Goal: Transaction & Acquisition: Purchase product/service

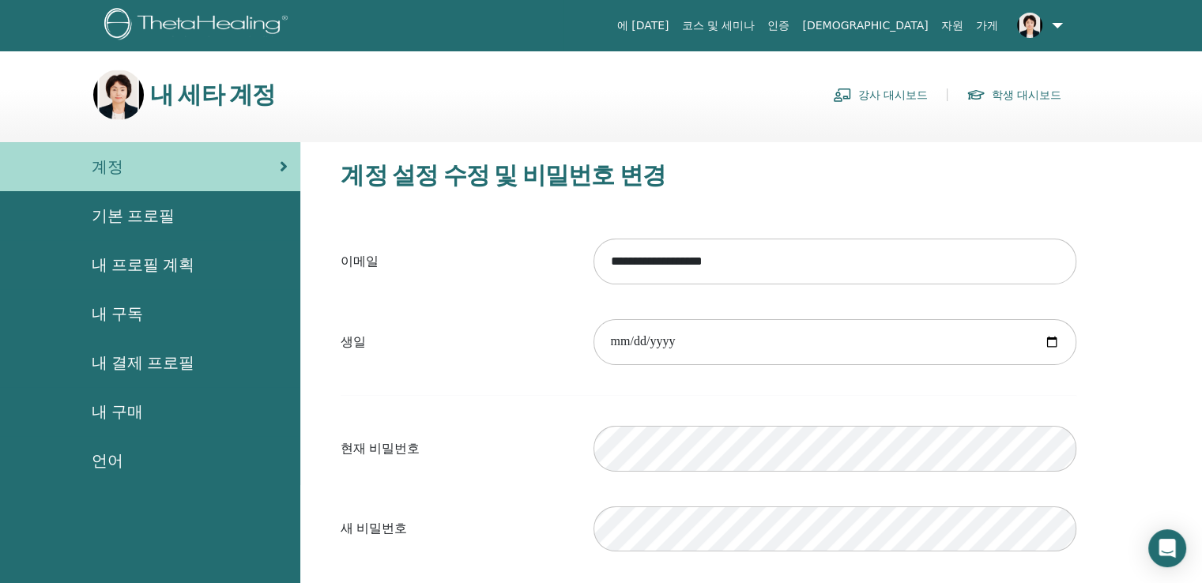
click at [1020, 96] on link "학생 대시보드" at bounding box center [1014, 94] width 95 height 25
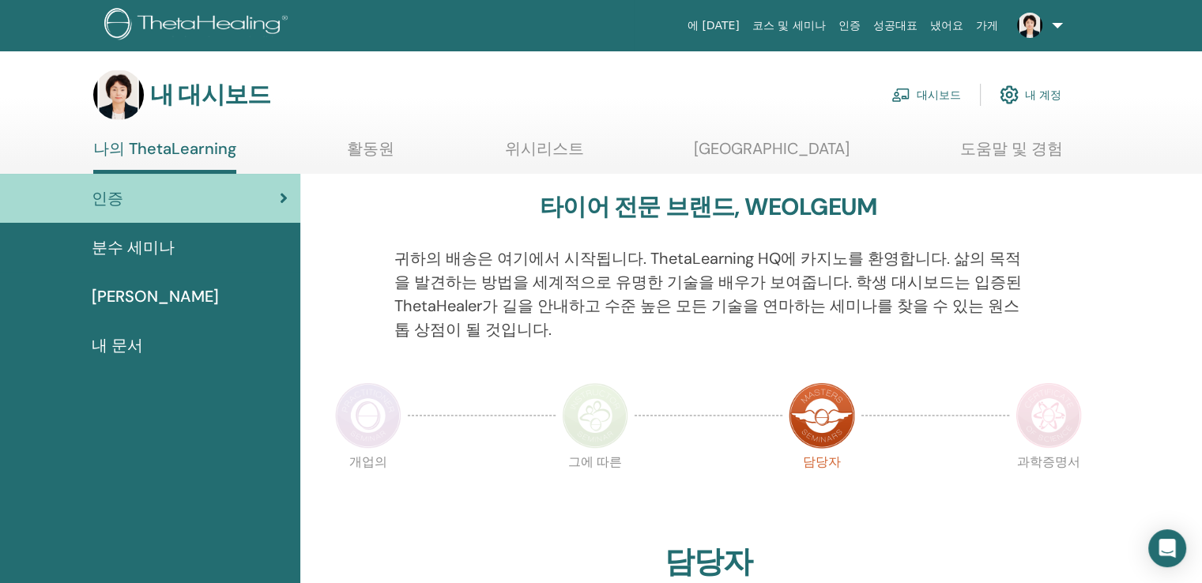
click at [918, 96] on link "대시보드" at bounding box center [927, 94] width 70 height 35
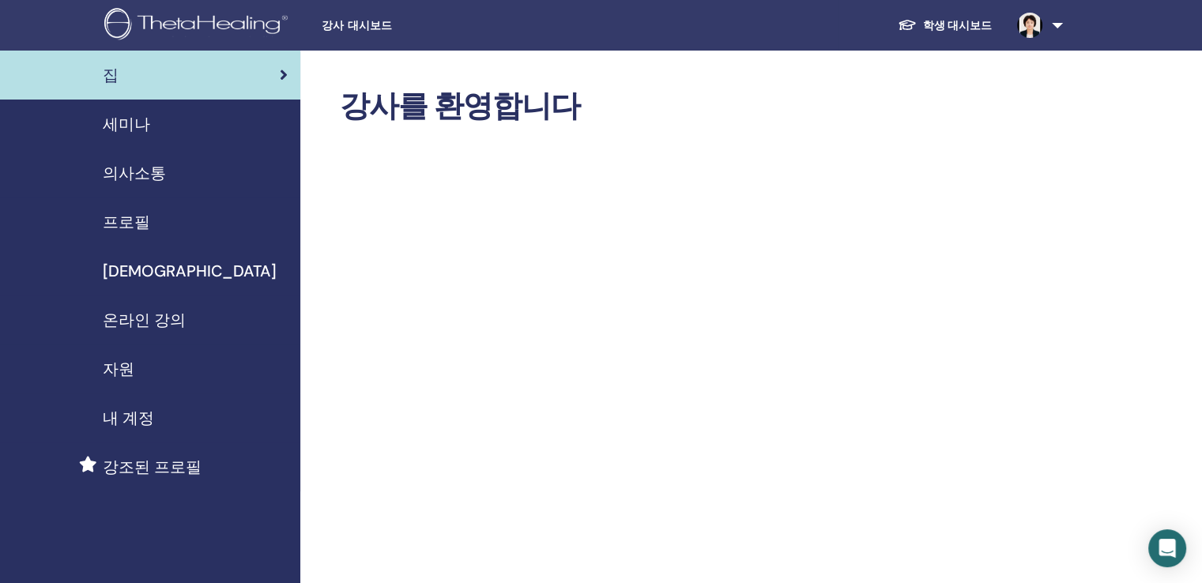
click at [130, 224] on span "프로필" at bounding box center [126, 222] width 47 height 24
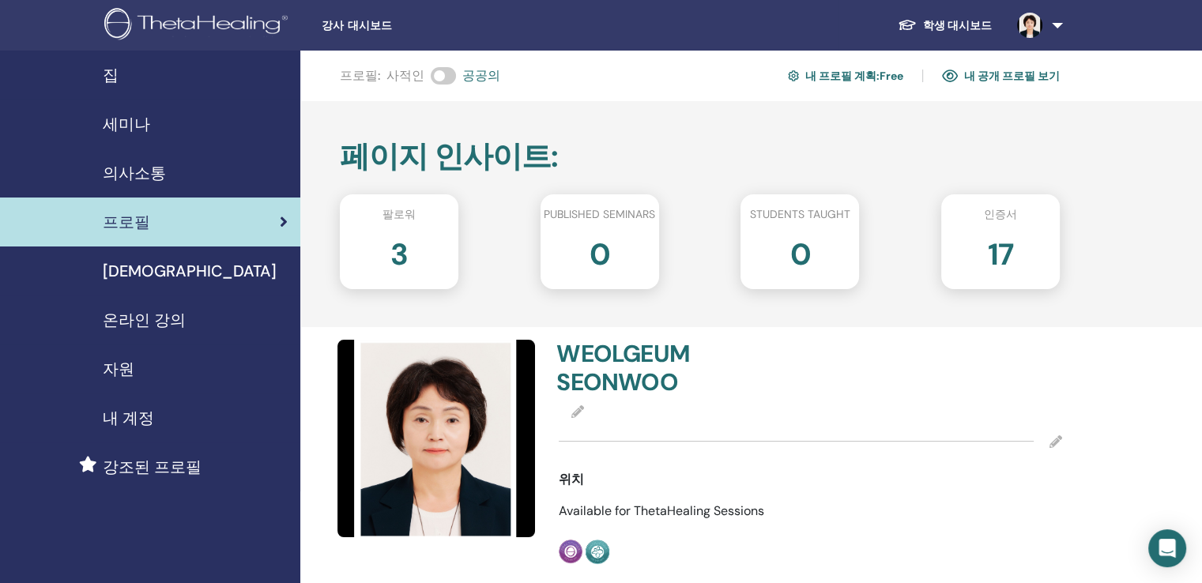
click at [1010, 74] on link "내 공개 프로필 보기" at bounding box center [1001, 75] width 118 height 25
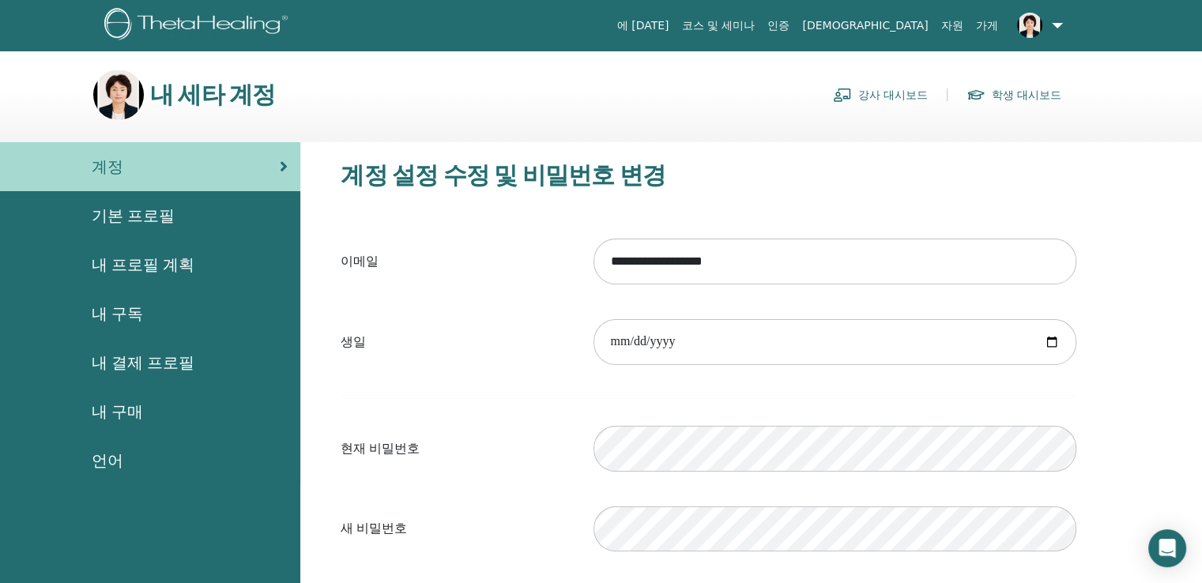
click at [127, 361] on span "내 결제 프로필" at bounding box center [143, 363] width 103 height 24
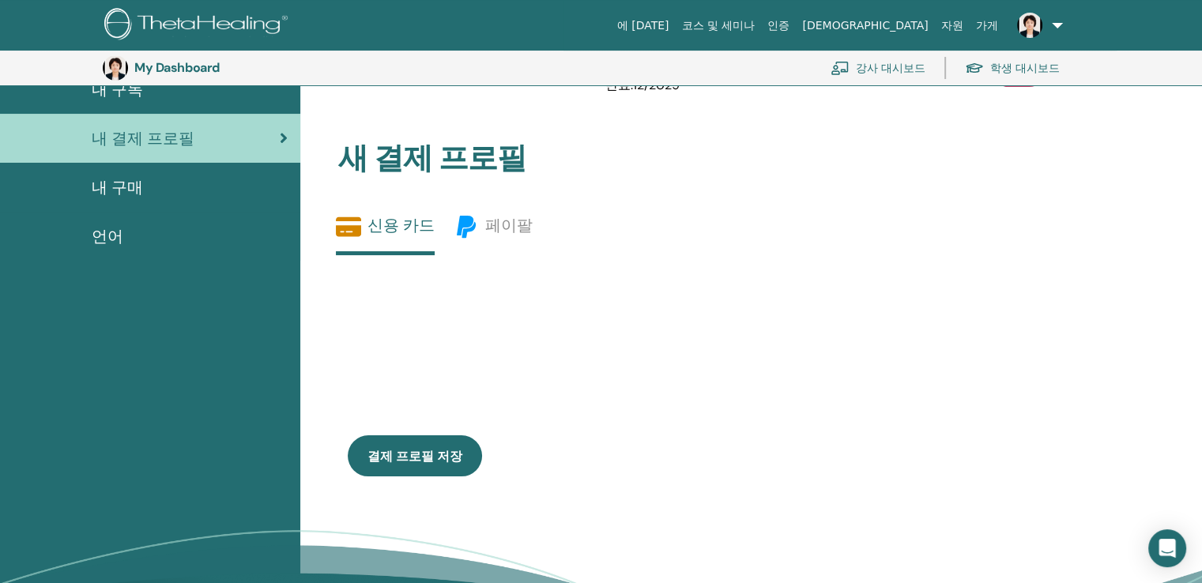
scroll to position [272, 0]
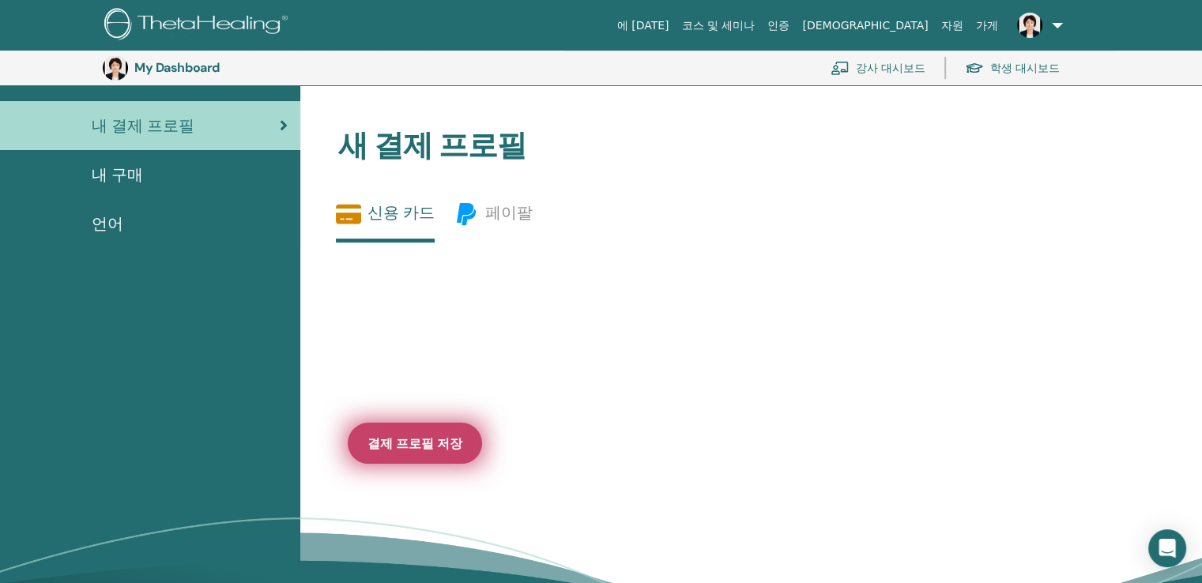
click at [420, 451] on span "결제 프로필 저장" at bounding box center [415, 443] width 95 height 17
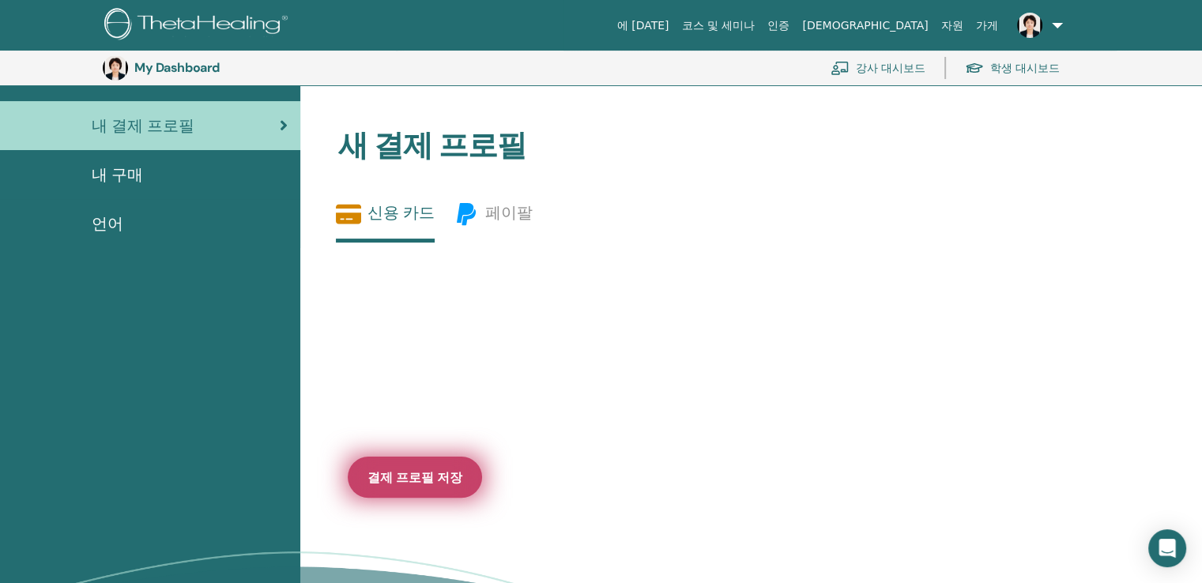
click at [417, 481] on span "결제 프로필 저장" at bounding box center [415, 477] width 95 height 17
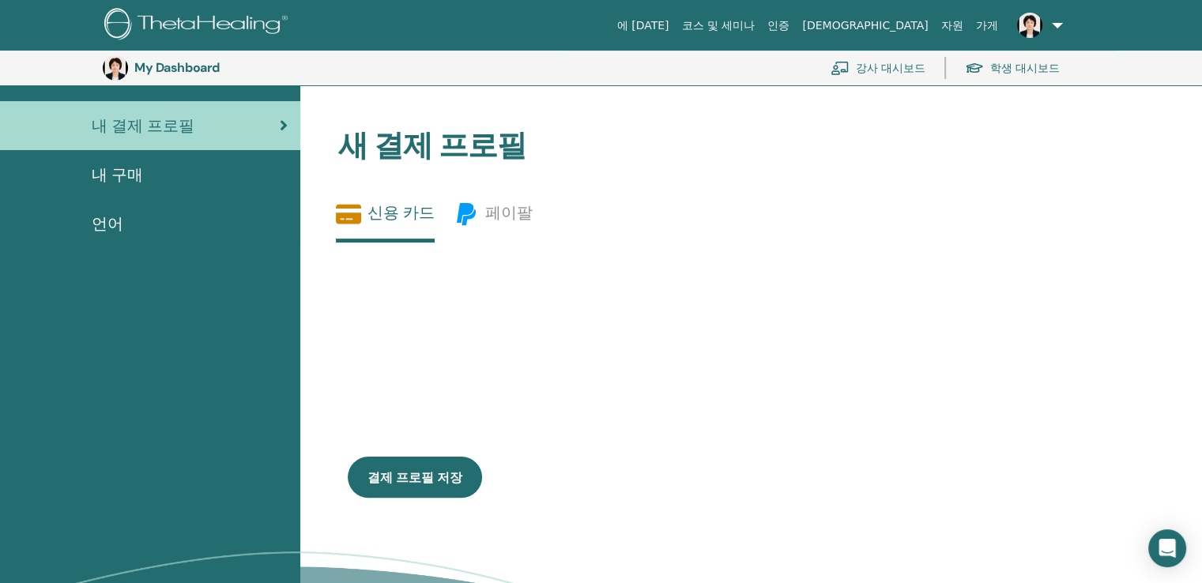
click at [395, 206] on link "신용 카드" at bounding box center [385, 222] width 99 height 41
click at [867, 63] on link "강사 대시보드" at bounding box center [878, 68] width 95 height 35
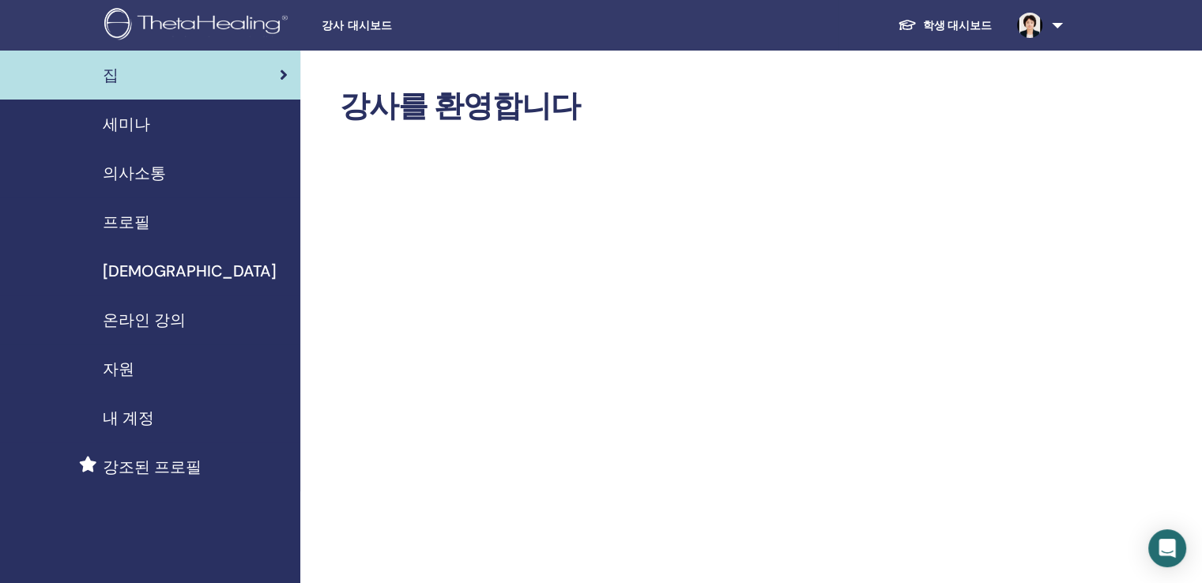
click at [141, 466] on span "강조된 프로필" at bounding box center [152, 467] width 99 height 24
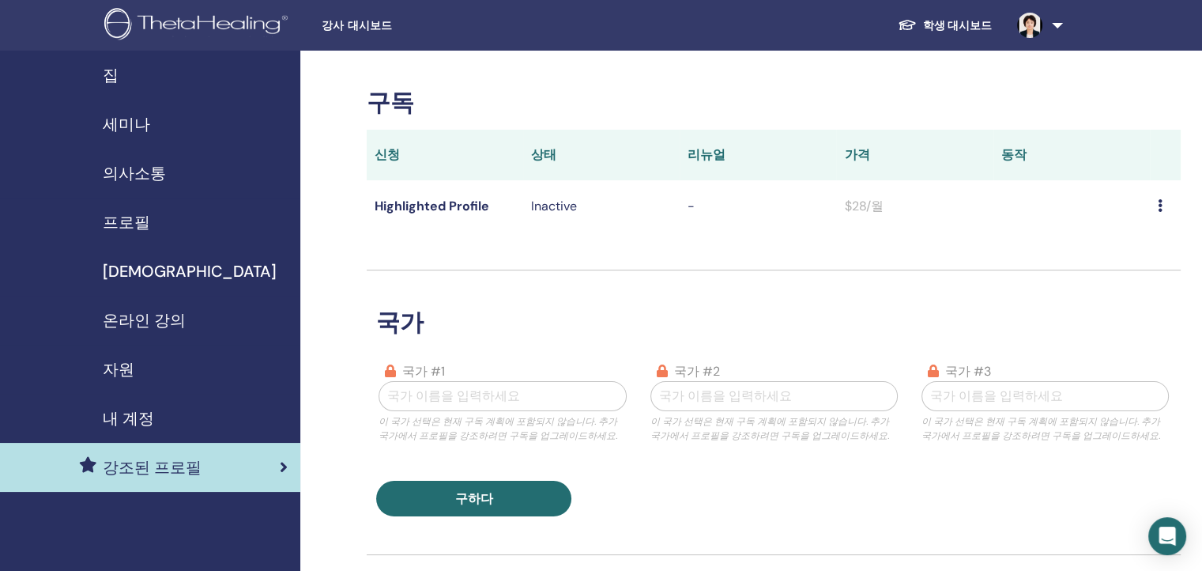
click at [1160, 204] on icon at bounding box center [1160, 205] width 5 height 13
click at [1158, 206] on icon at bounding box center [1160, 205] width 5 height 13
click at [417, 393] on div at bounding box center [502, 396] width 230 height 22
type input "**"
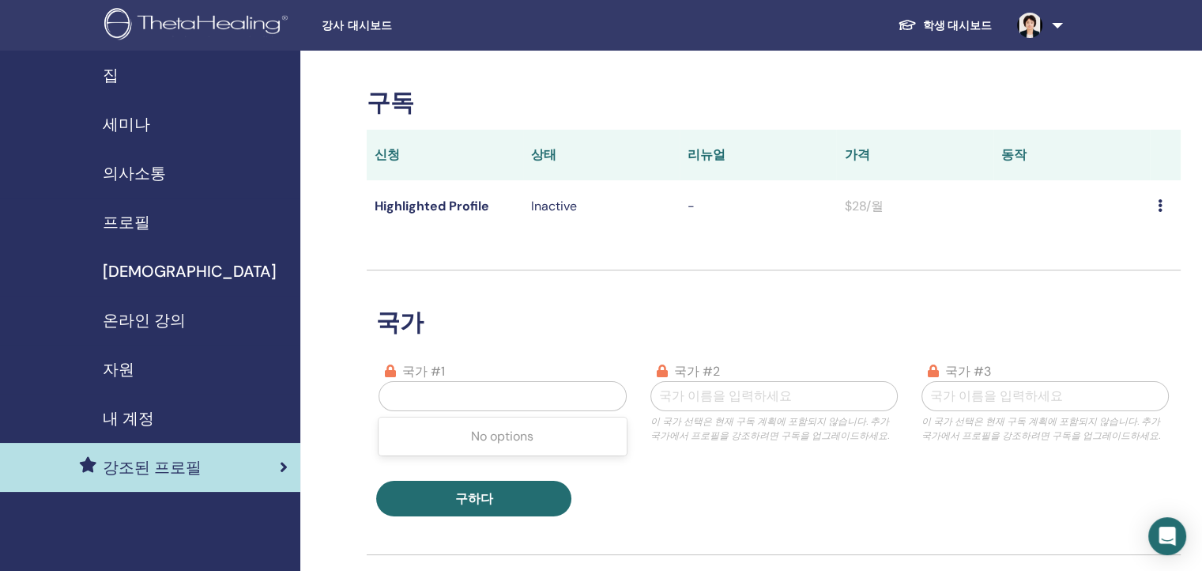
click at [675, 486] on div "구하다" at bounding box center [774, 499] width 814 height 36
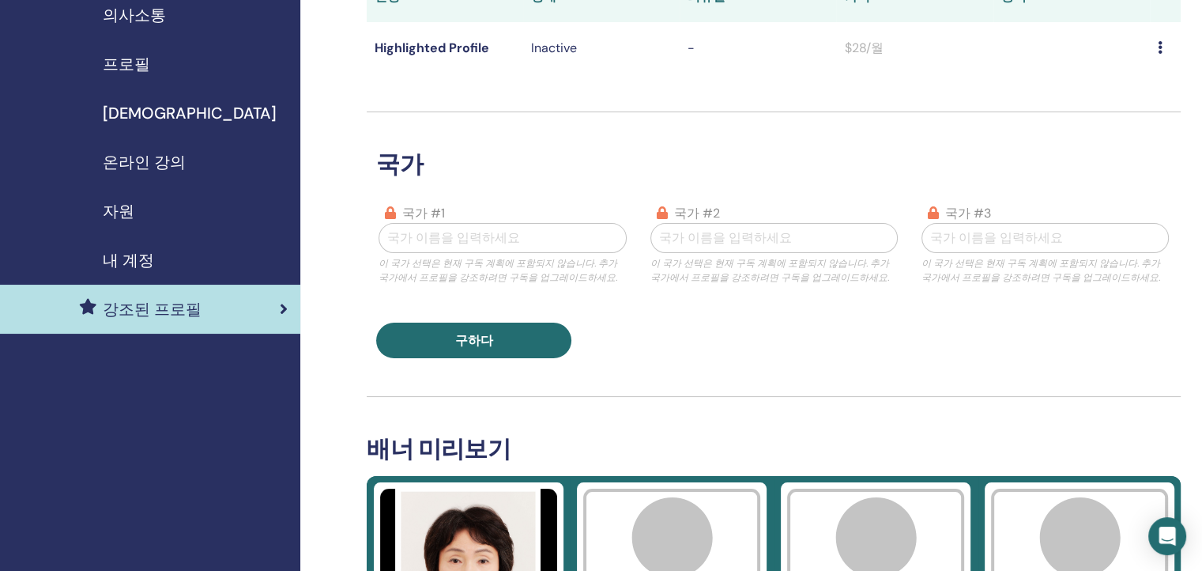
scroll to position [395, 0]
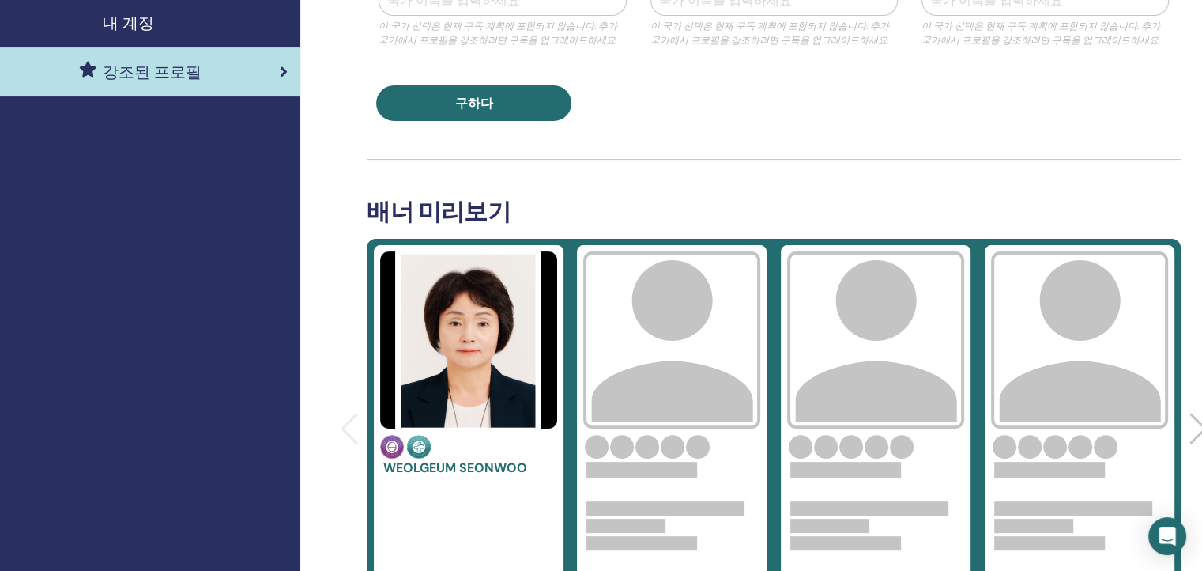
click at [658, 368] on img at bounding box center [671, 339] width 177 height 177
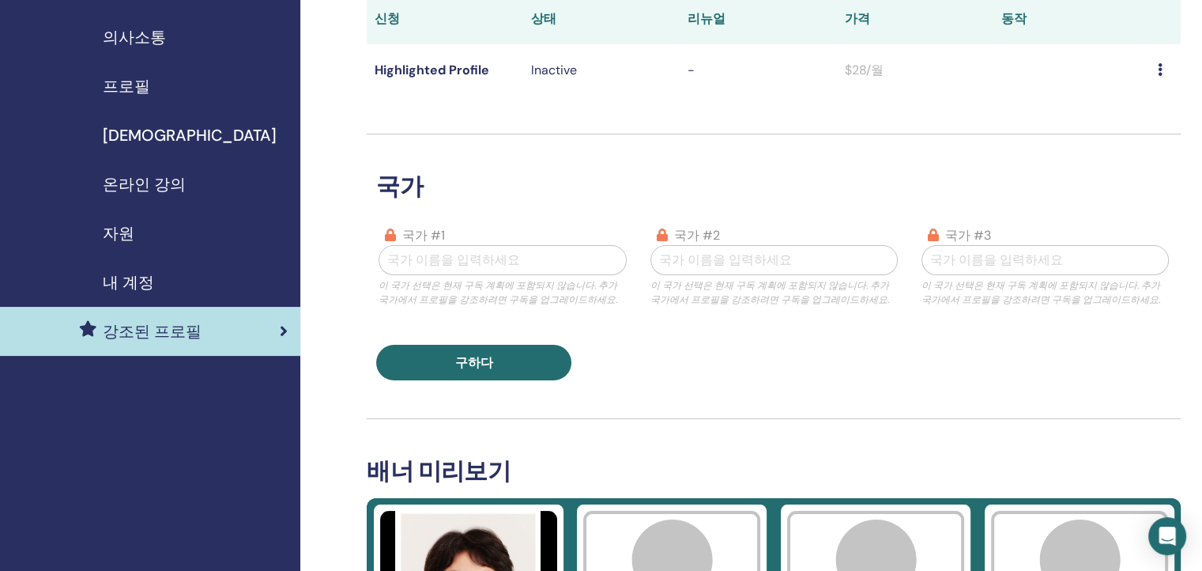
scroll to position [395, 0]
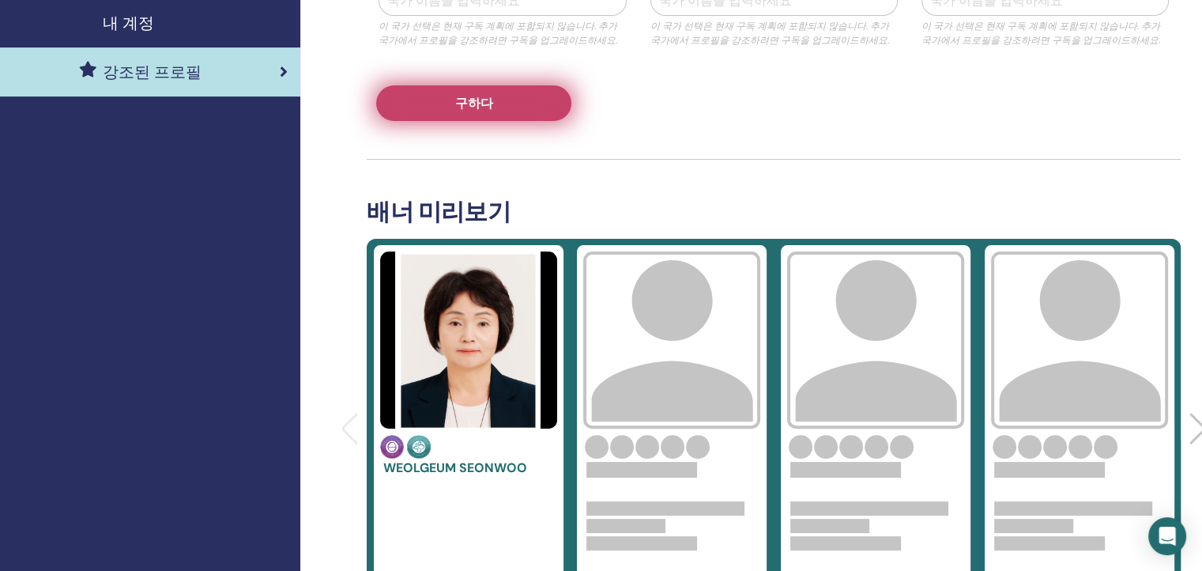
click at [458, 103] on span "구하다" at bounding box center [474, 103] width 38 height 17
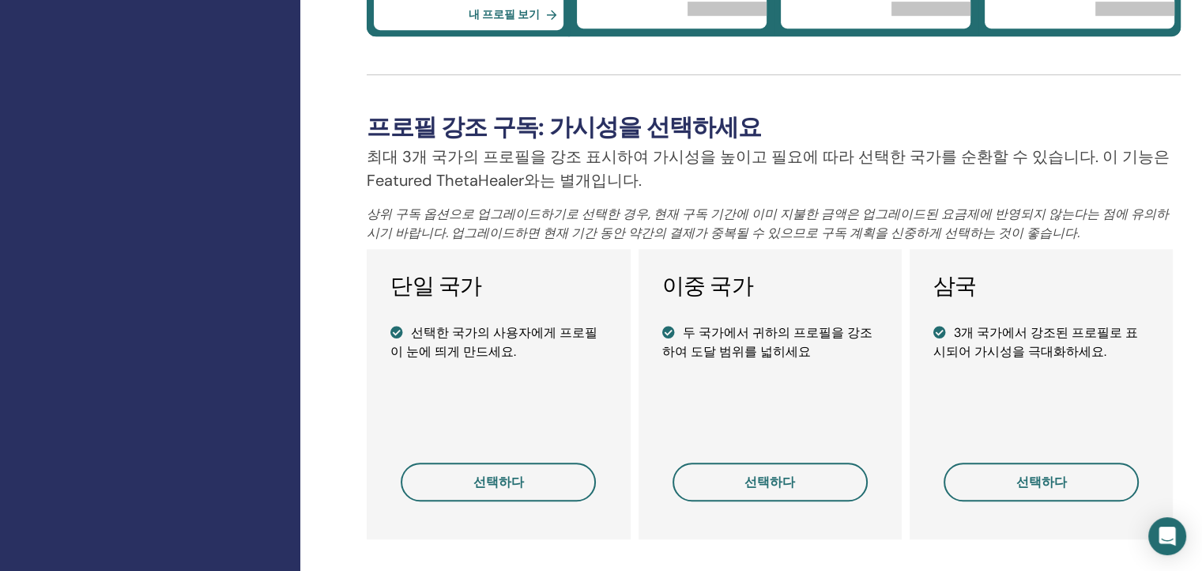
scroll to position [1027, 0]
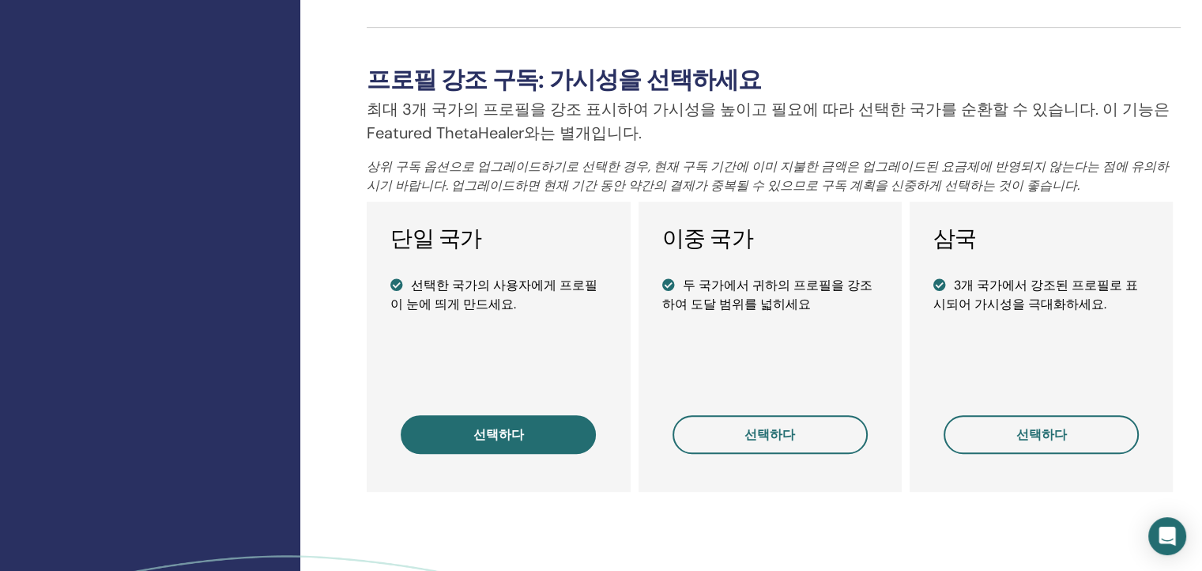
click at [484, 437] on span "선택하다" at bounding box center [498, 434] width 51 height 17
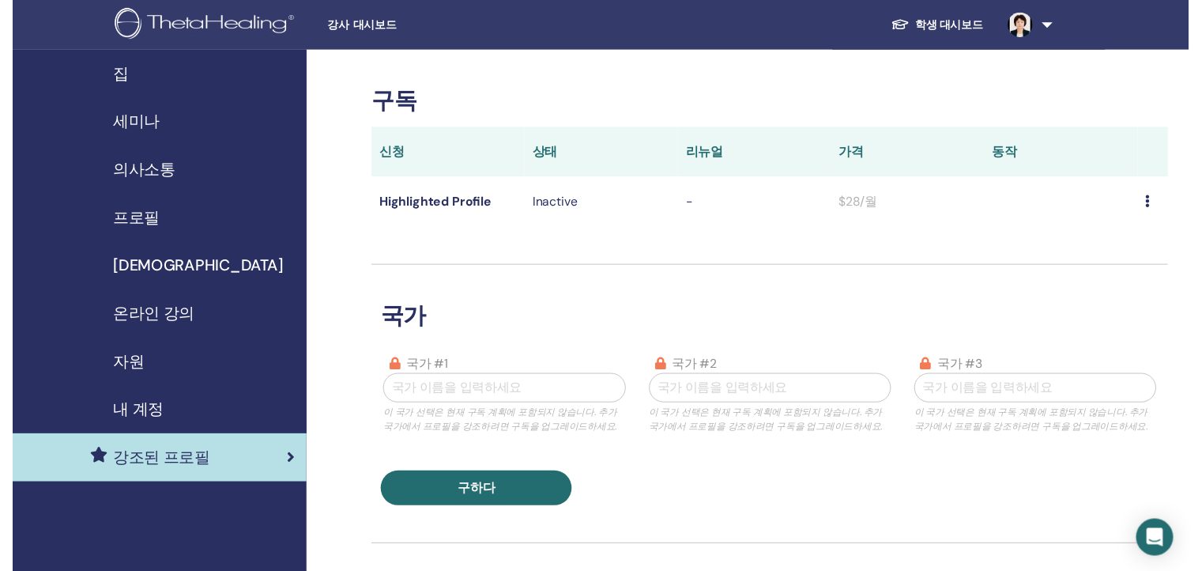
scroll to position [380, 0]
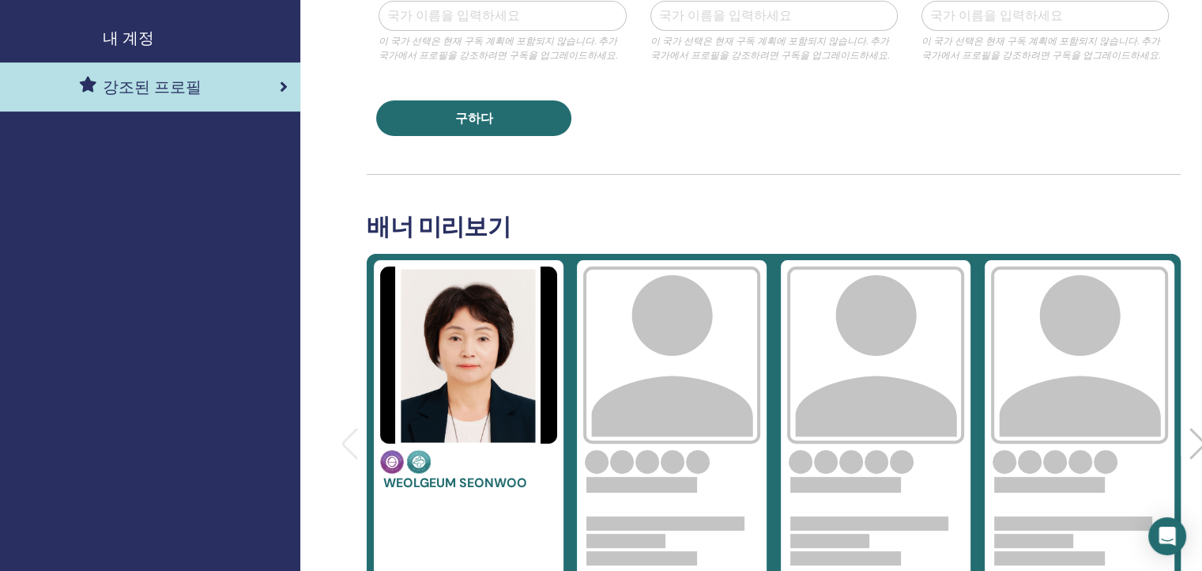
click at [654, 331] on img at bounding box center [671, 354] width 177 height 177
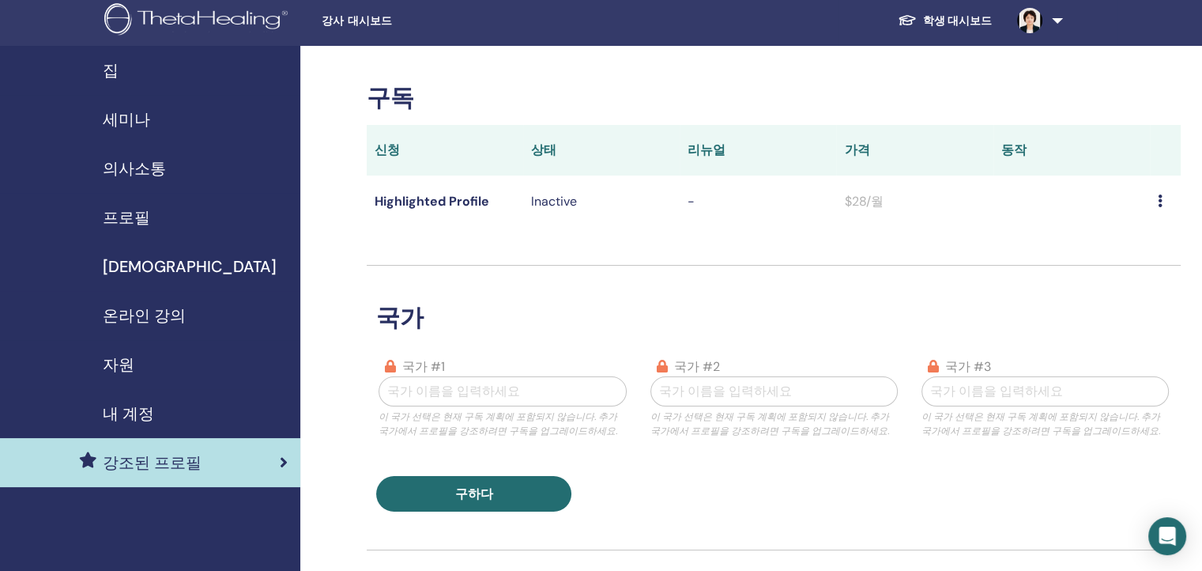
scroll to position [0, 0]
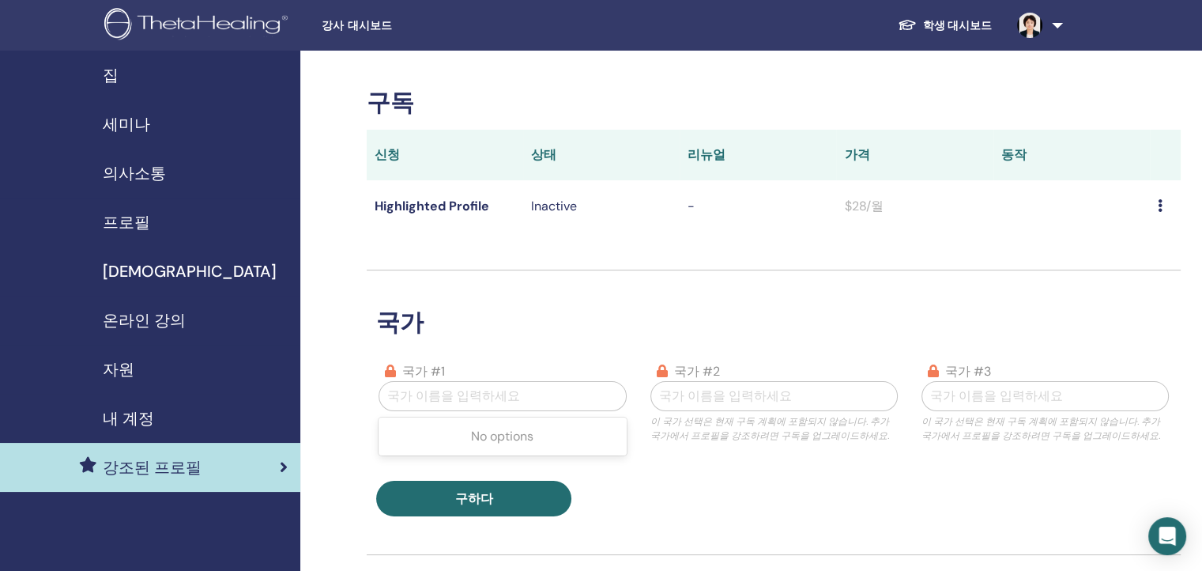
click at [514, 392] on div at bounding box center [502, 396] width 230 height 22
click at [677, 399] on div at bounding box center [774, 396] width 230 height 22
click at [1003, 318] on h3 "국가" at bounding box center [774, 322] width 814 height 28
click at [1160, 205] on icon at bounding box center [1160, 205] width 5 height 13
click at [1111, 232] on link "Download History" at bounding box center [1131, 233] width 141 height 28
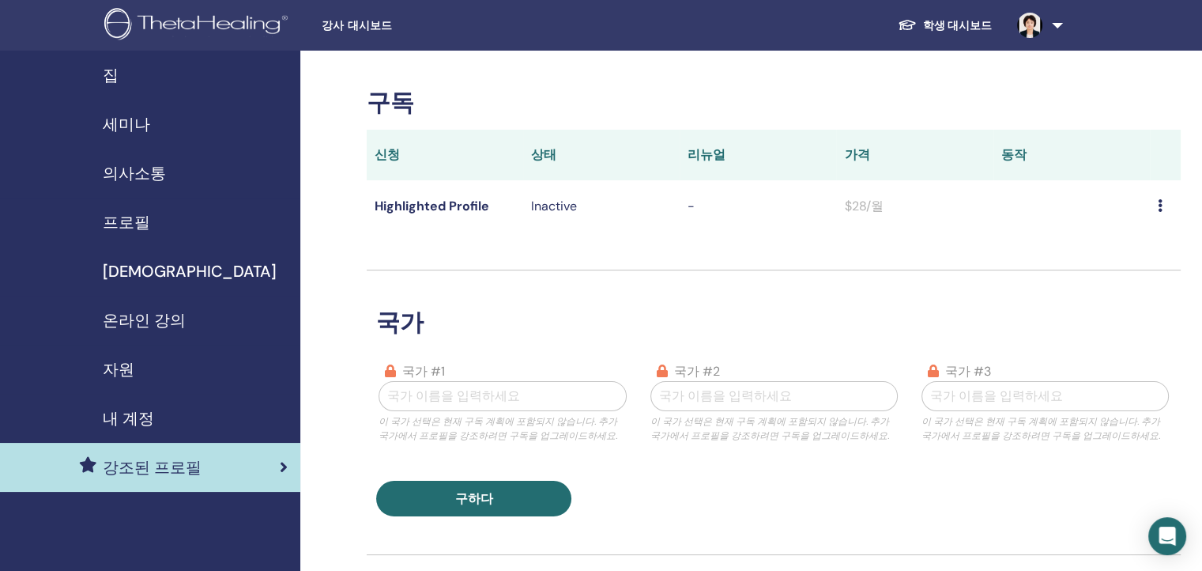
click at [116, 417] on span "내 계정" at bounding box center [128, 418] width 51 height 24
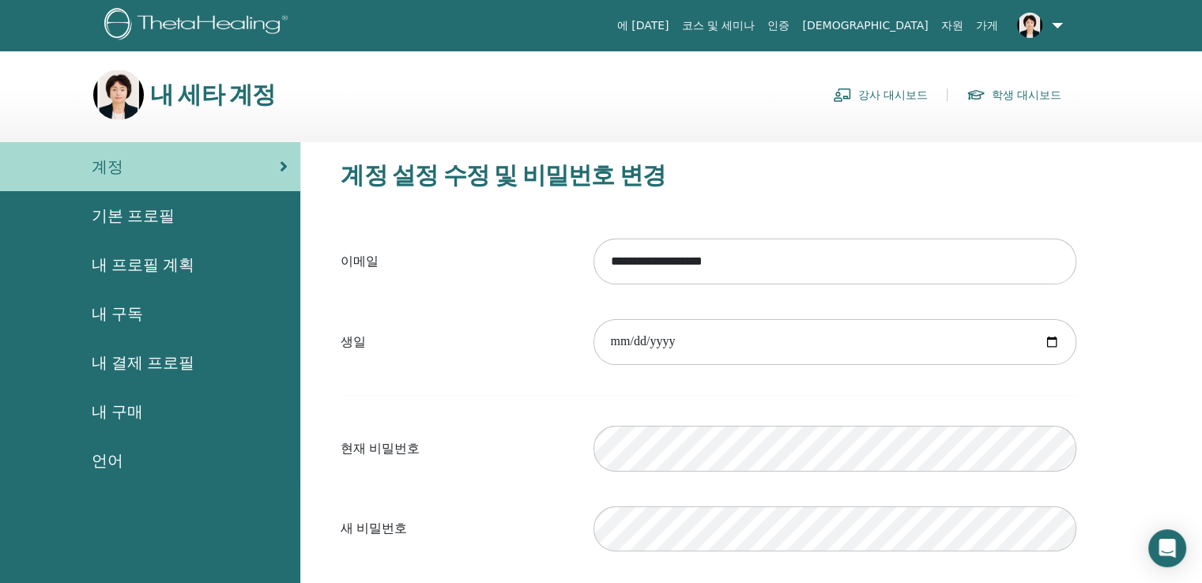
click at [118, 364] on span "내 결제 프로필" at bounding box center [143, 363] width 103 height 24
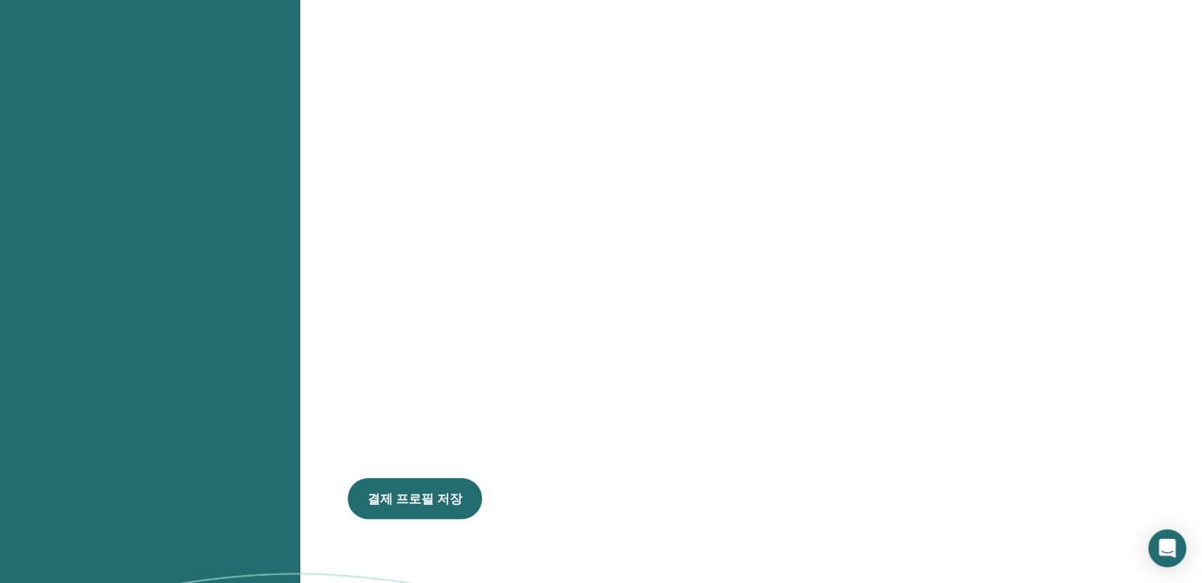
scroll to position [656, 0]
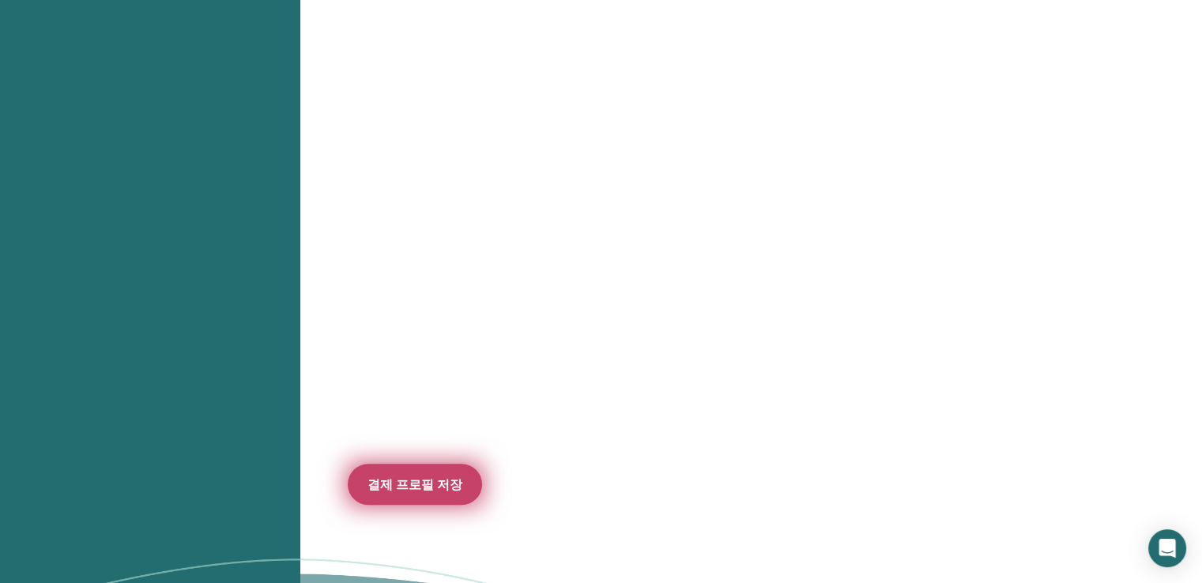
click at [417, 482] on span "결제 프로필 저장" at bounding box center [415, 485] width 95 height 17
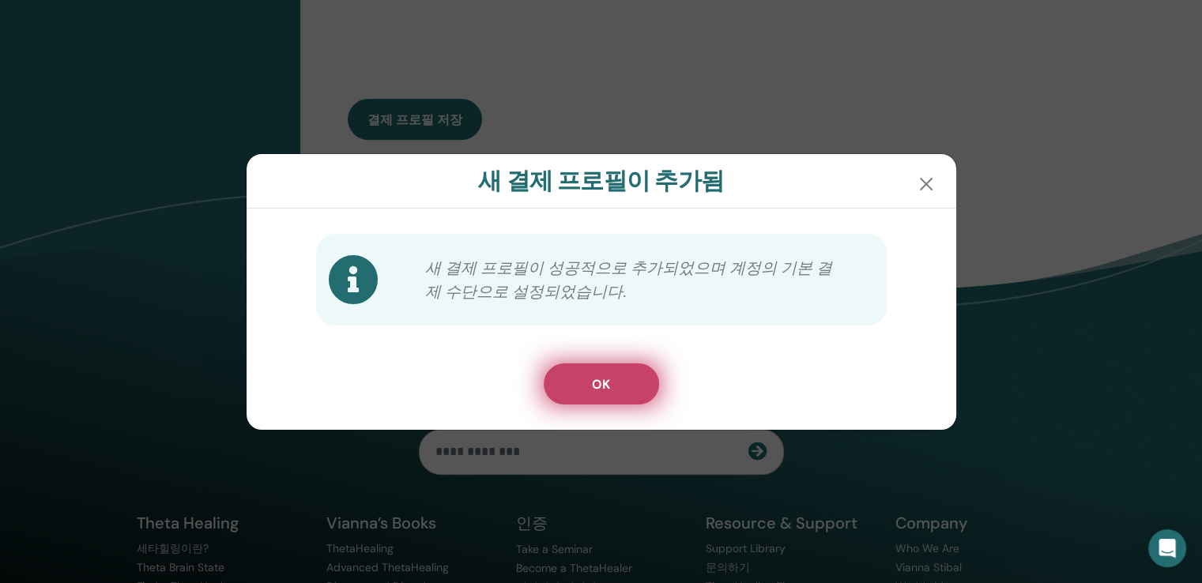
click at [595, 383] on span "OK" at bounding box center [601, 384] width 18 height 17
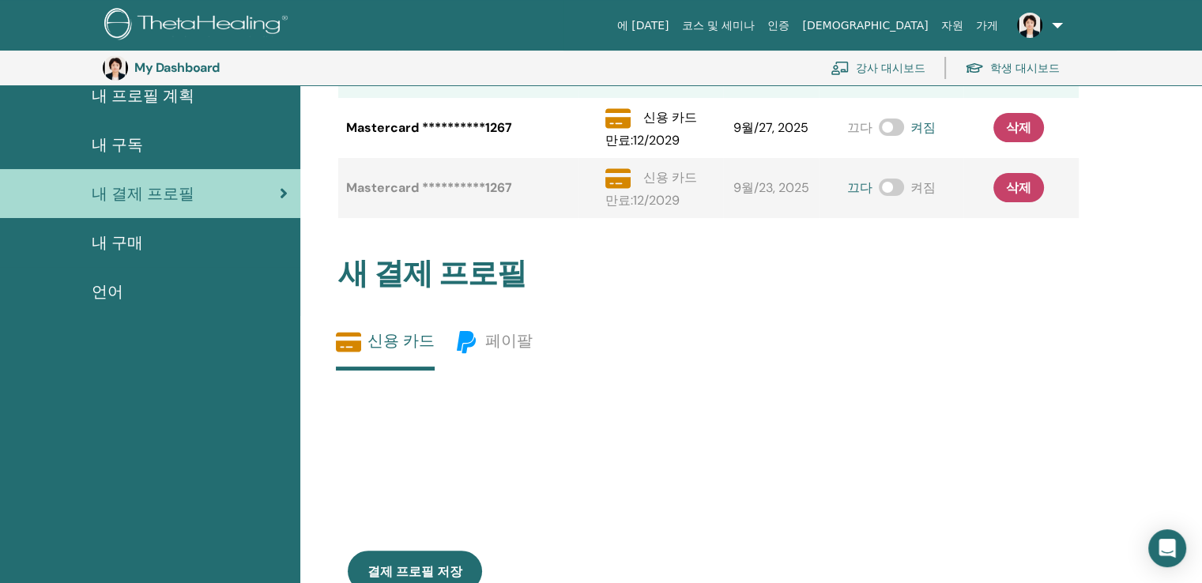
scroll to position [182, 0]
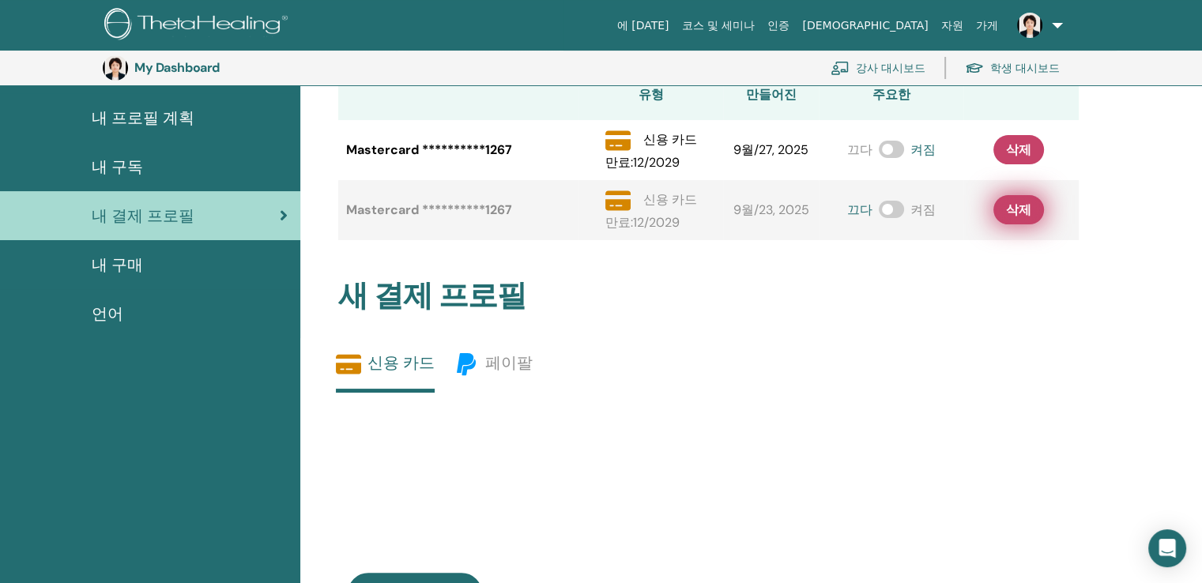
click at [1016, 209] on span "삭제" at bounding box center [1018, 210] width 25 height 17
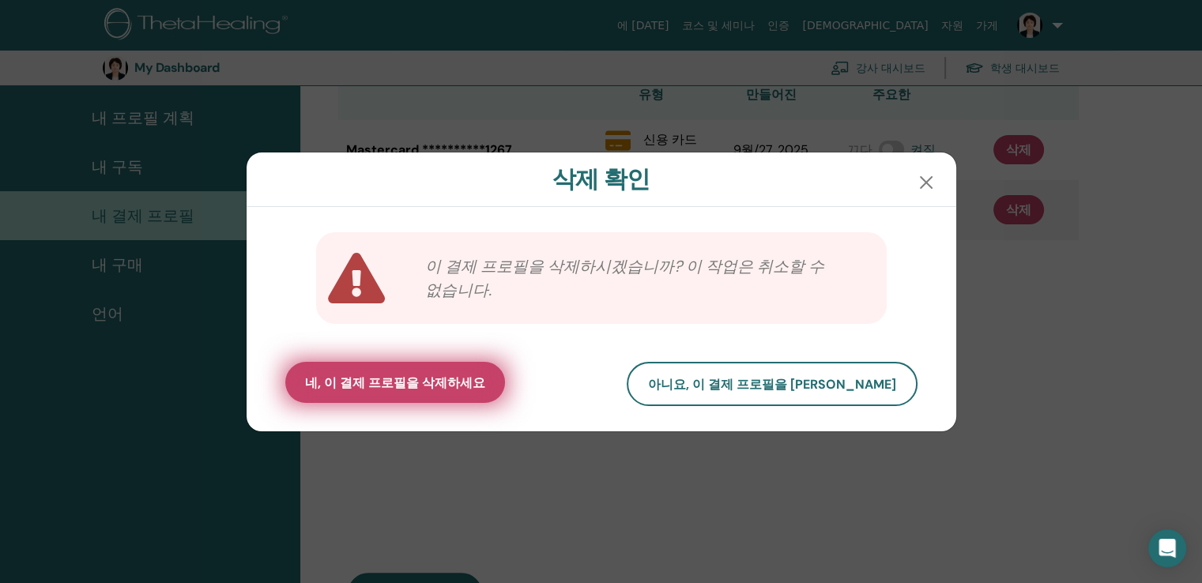
click at [402, 377] on span "네, 이 결제 프로필을 삭제하세요" at bounding box center [395, 383] width 180 height 17
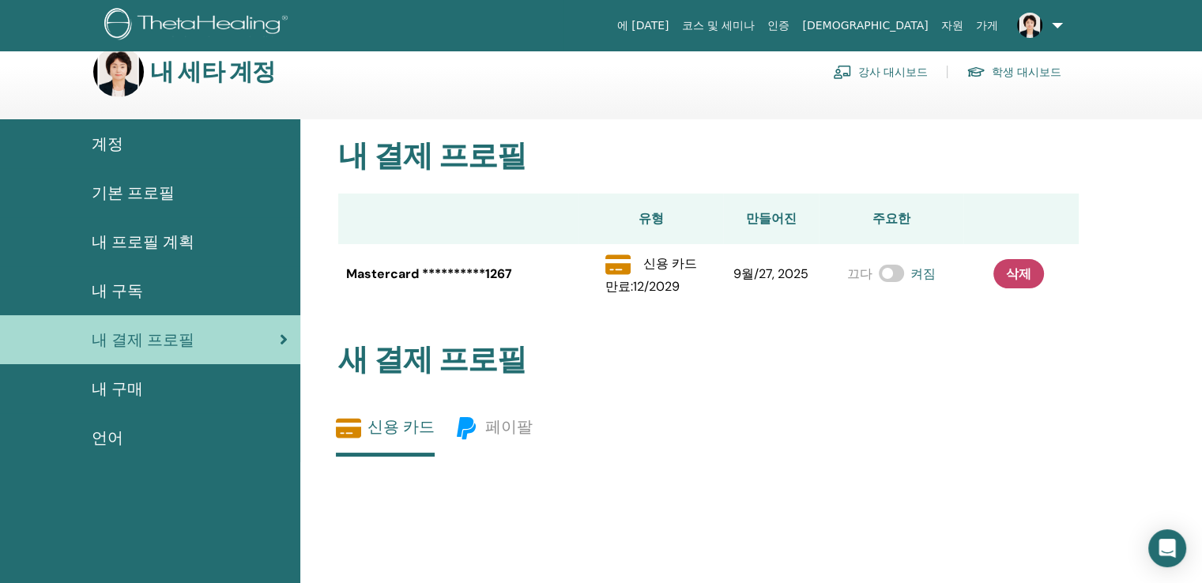
scroll to position [0, 0]
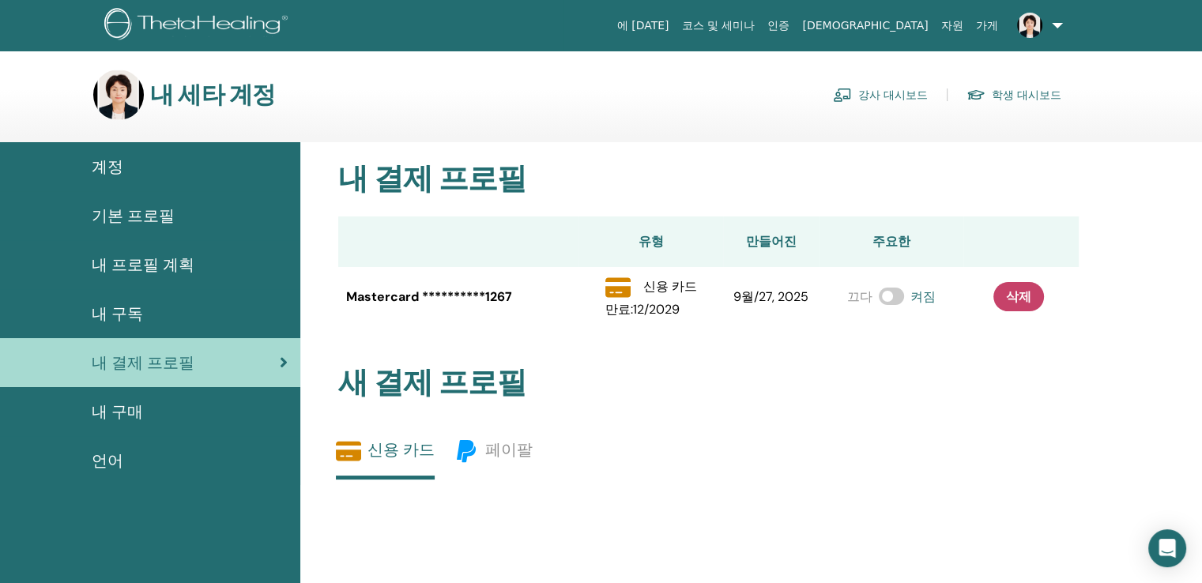
click at [157, 262] on span "내 프로필 계획" at bounding box center [143, 265] width 103 height 24
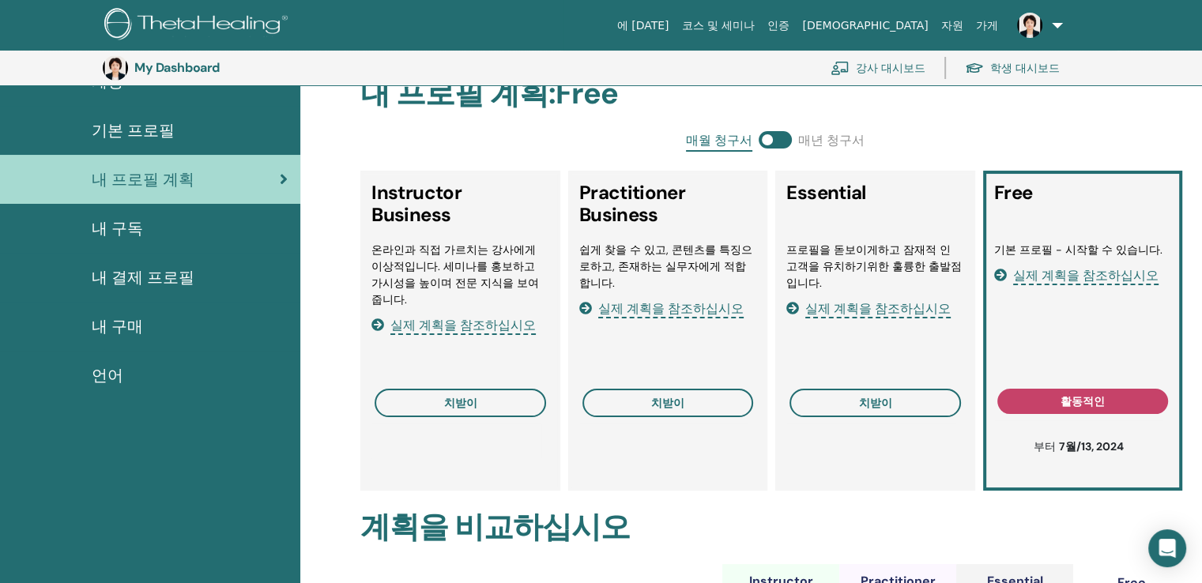
scroll to position [114, 0]
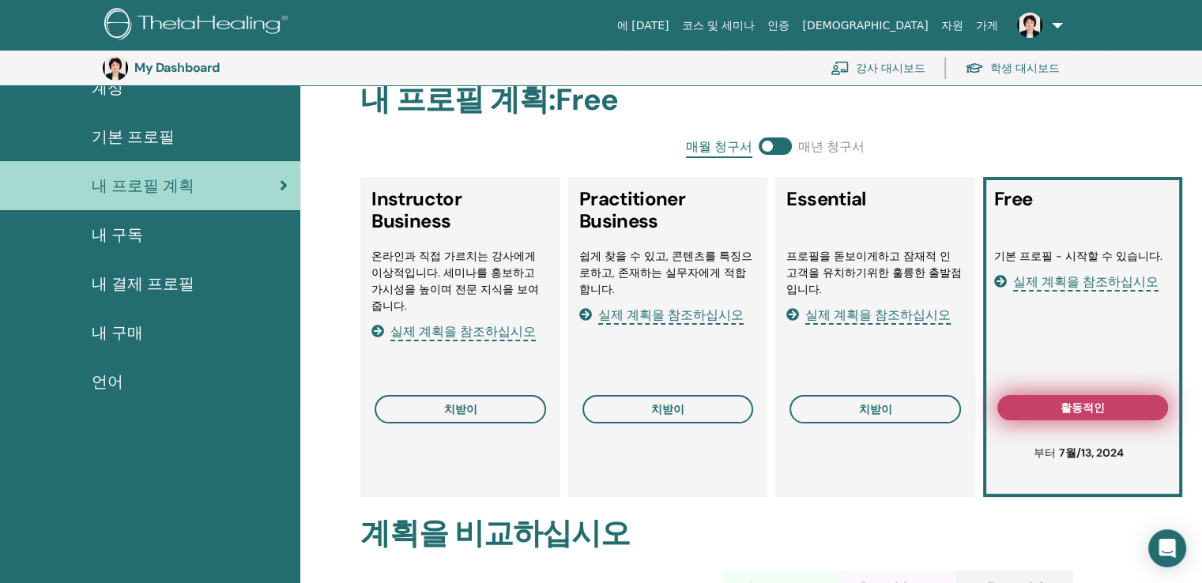
click at [1103, 405] on button "활동적인" at bounding box center [1083, 407] width 172 height 25
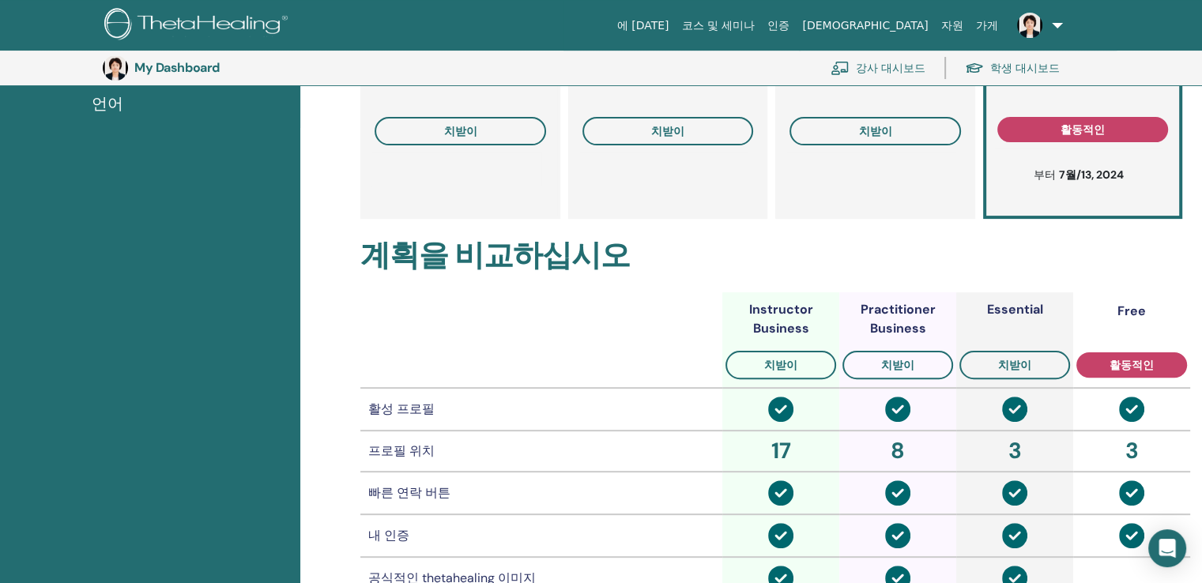
scroll to position [430, 0]
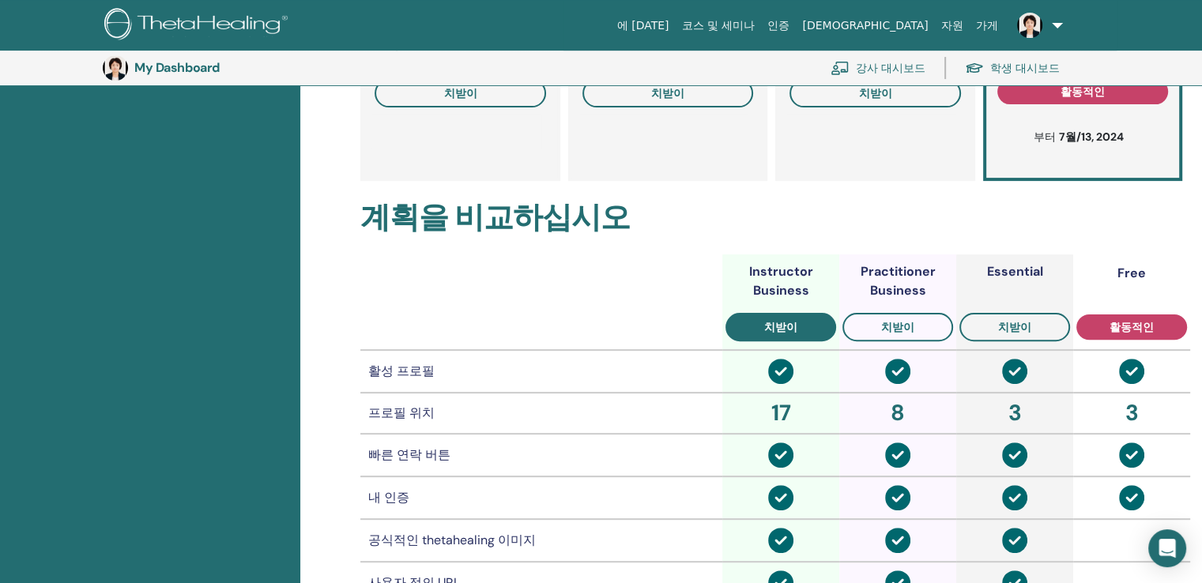
click at [784, 332] on span "치받이" at bounding box center [780, 327] width 33 height 13
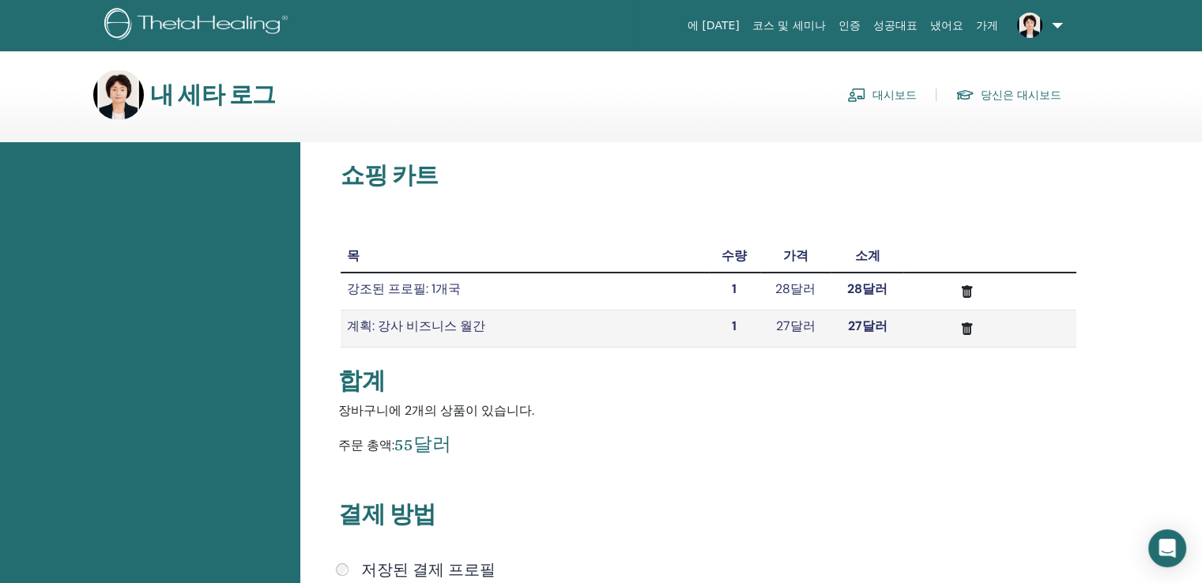
click at [217, 96] on font "내 세타 로그" at bounding box center [212, 94] width 125 height 31
click at [123, 100] on img at bounding box center [118, 95] width 51 height 51
click at [1009, 91] on font "당신은 대시보드" at bounding box center [1021, 96] width 81 height 14
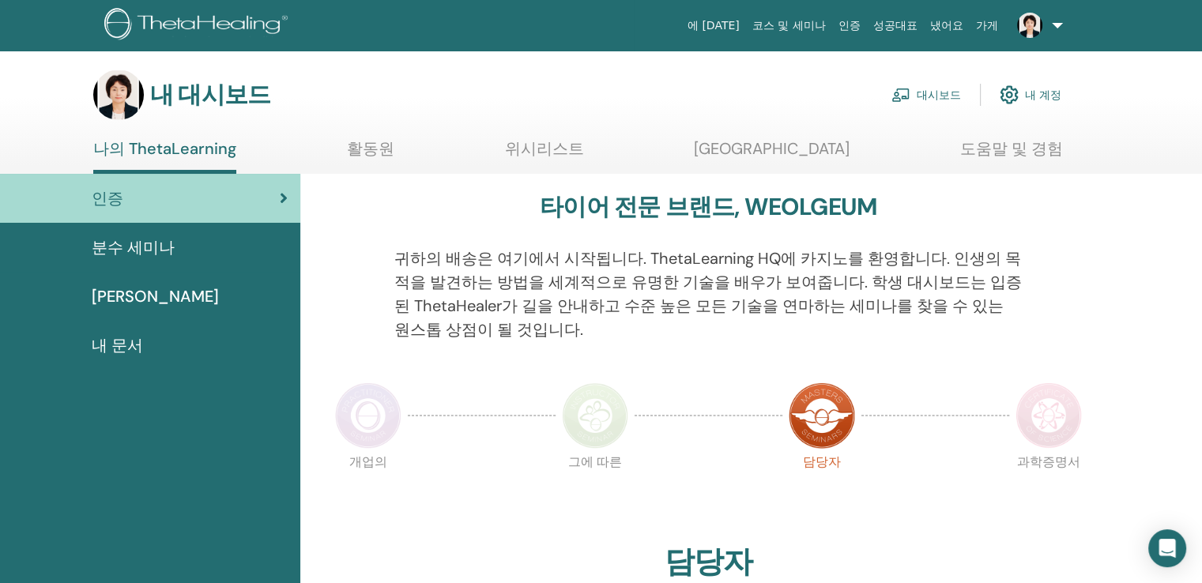
click at [922, 94] on link "대시보드" at bounding box center [927, 94] width 70 height 35
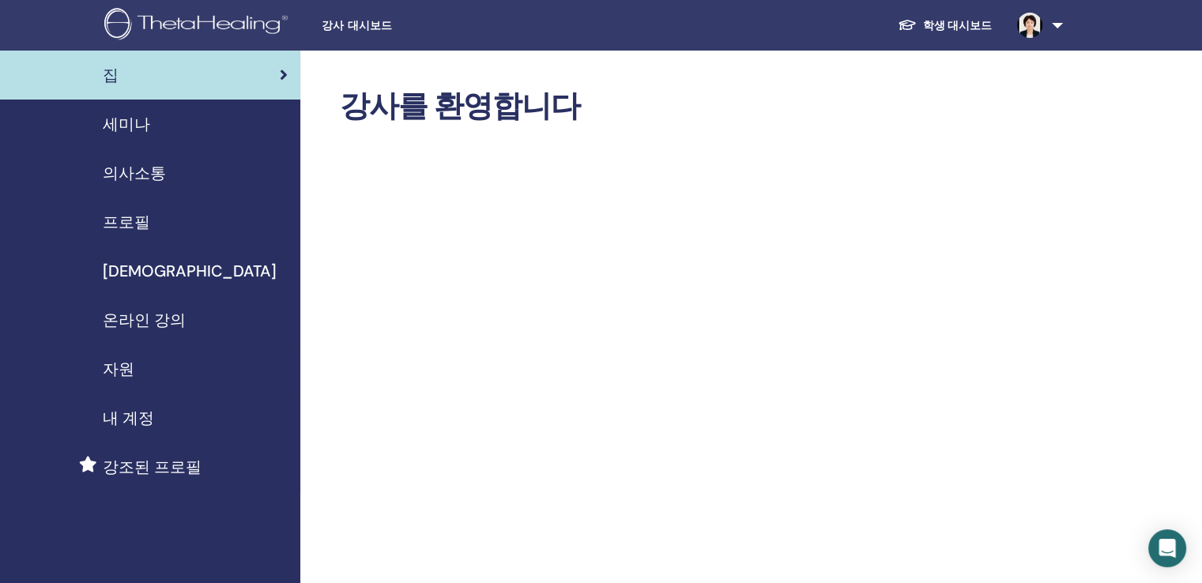
click at [143, 126] on span "세미나" at bounding box center [126, 124] width 47 height 24
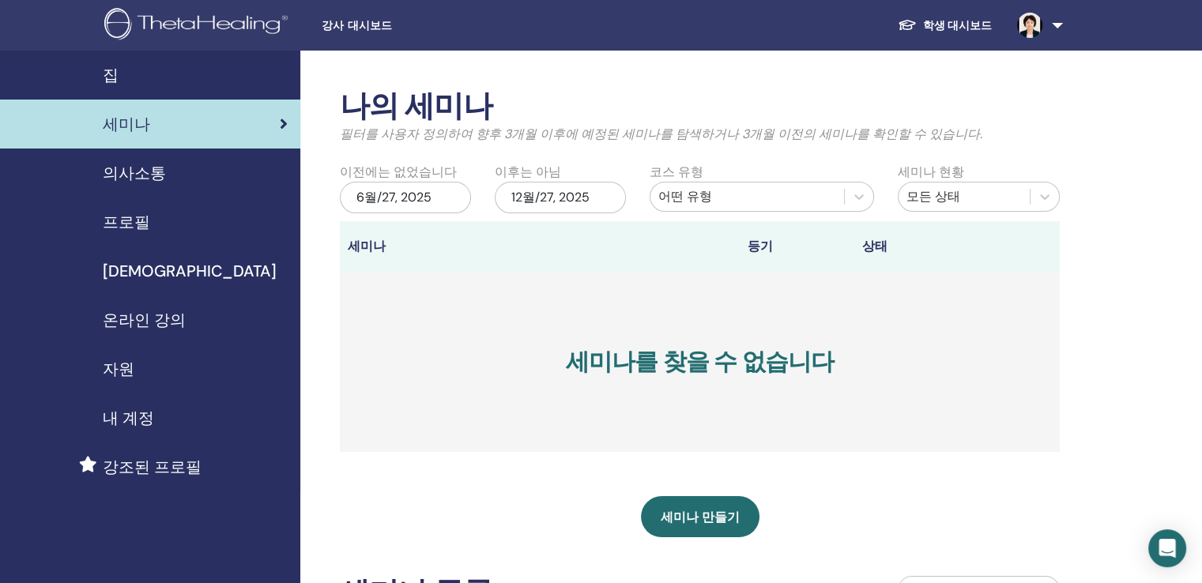
click at [134, 219] on span "프로필" at bounding box center [126, 222] width 47 height 24
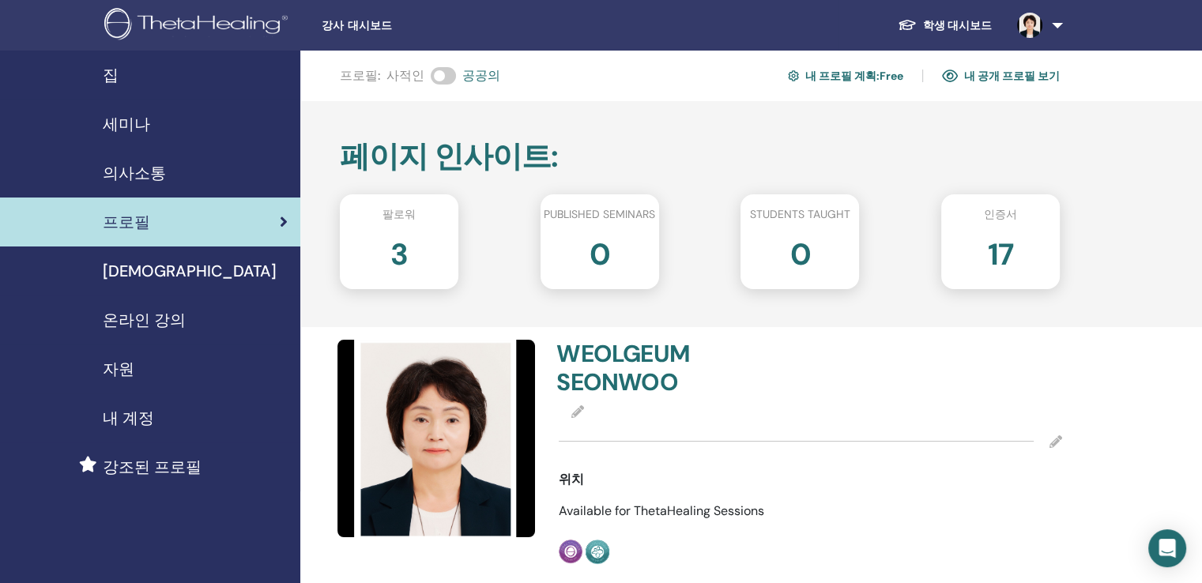
click at [133, 273] on div "교재" at bounding box center [150, 271] width 275 height 24
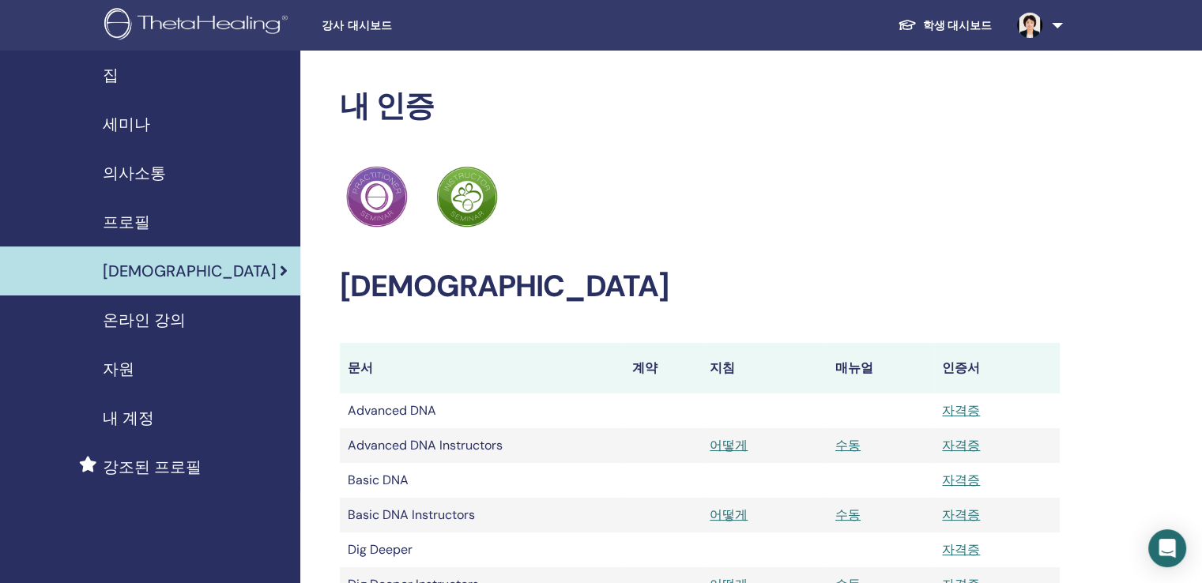
click at [142, 213] on span "프로필" at bounding box center [126, 222] width 47 height 24
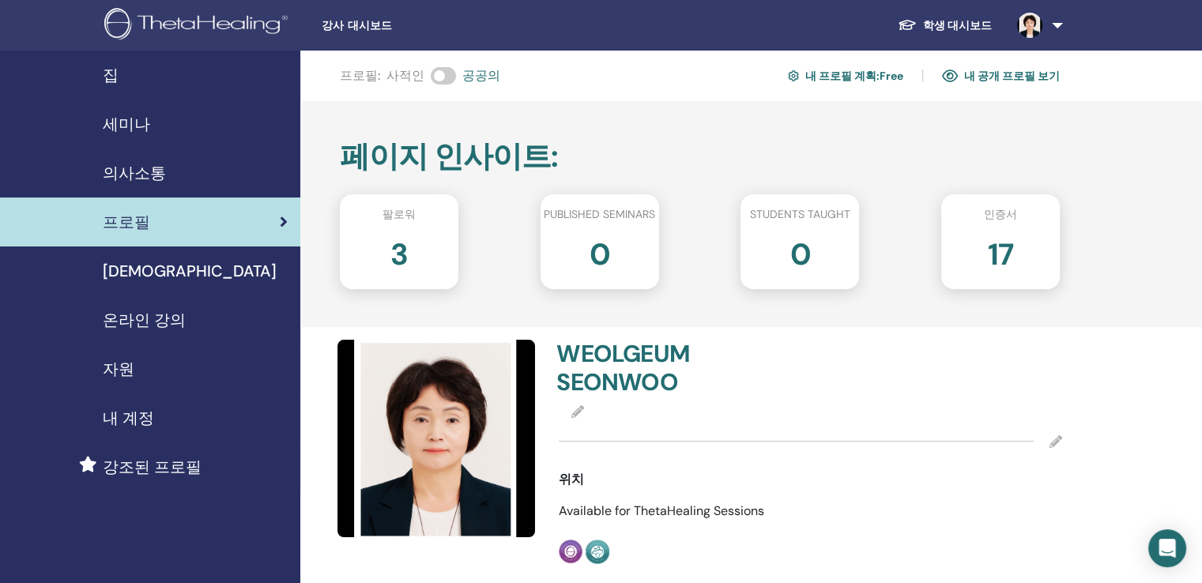
click at [1019, 70] on link "내 공개 프로필 보기" at bounding box center [1001, 75] width 118 height 25
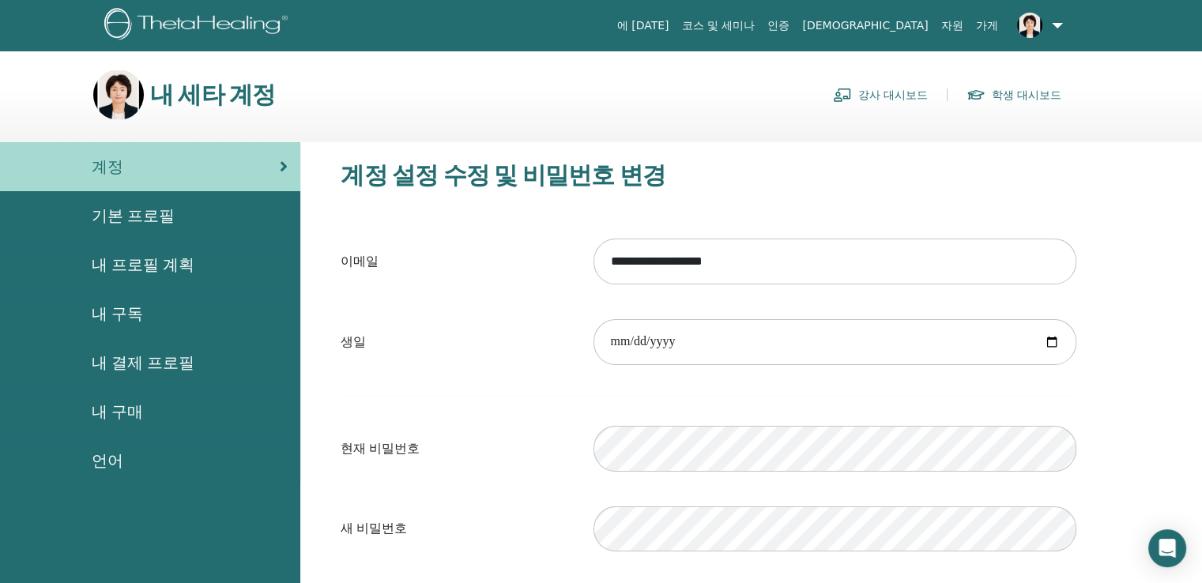
click at [866, 92] on link "강사 대시보드" at bounding box center [880, 94] width 95 height 25
click at [150, 209] on span "기본 프로필" at bounding box center [133, 216] width 83 height 24
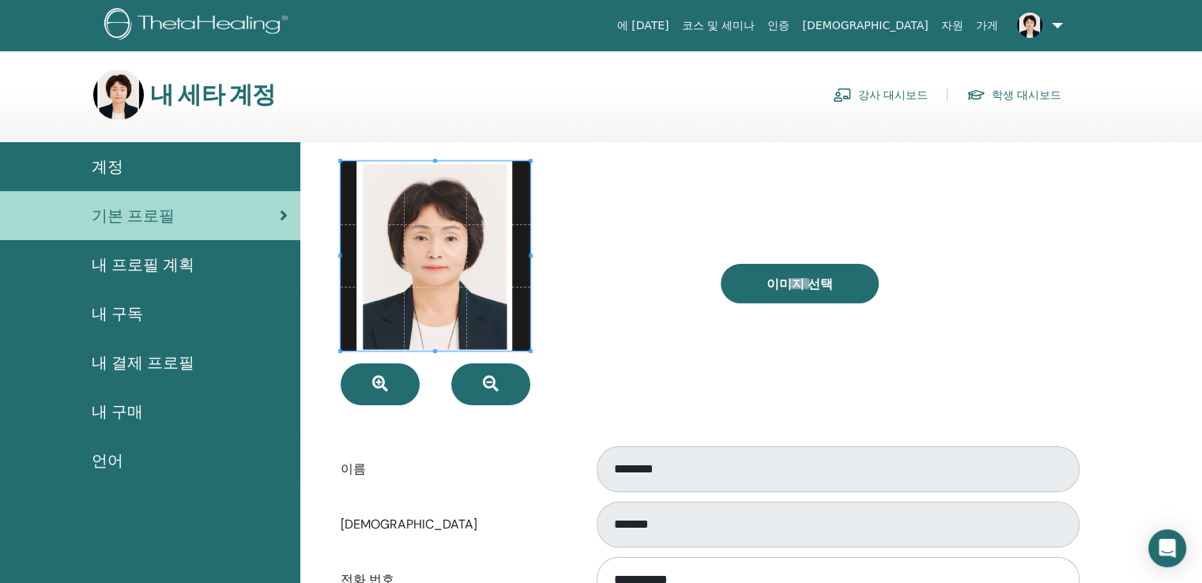
click at [379, 292] on span at bounding box center [436, 256] width 190 height 190
click at [537, 256] on div at bounding box center [518, 283] width 379 height 244
click at [499, 259] on span at bounding box center [436, 256] width 190 height 190
click at [647, 311] on div at bounding box center [518, 283] width 379 height 244
click at [157, 264] on span "내 프로필 계획" at bounding box center [143, 265] width 103 height 24
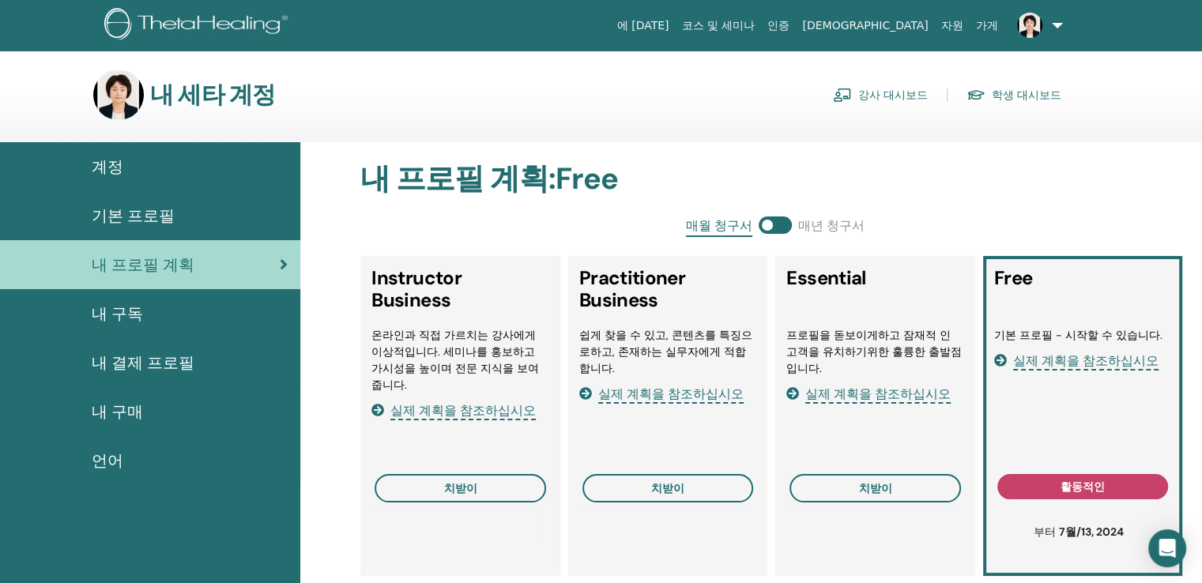
click at [154, 214] on span "기본 프로필" at bounding box center [133, 216] width 83 height 24
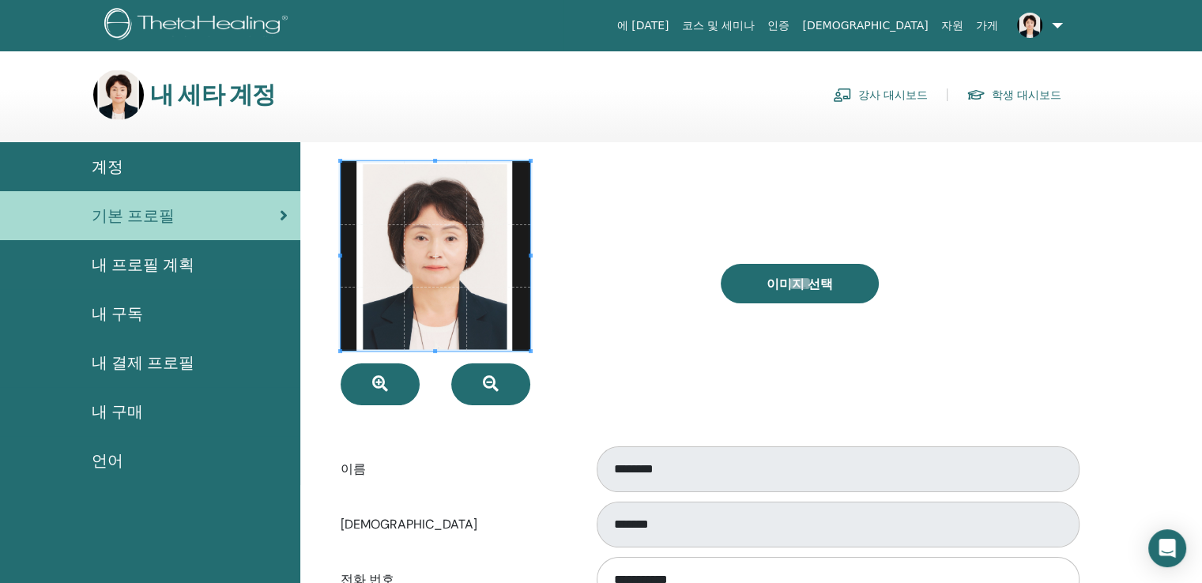
click at [134, 263] on span "내 프로필 계획" at bounding box center [143, 265] width 103 height 24
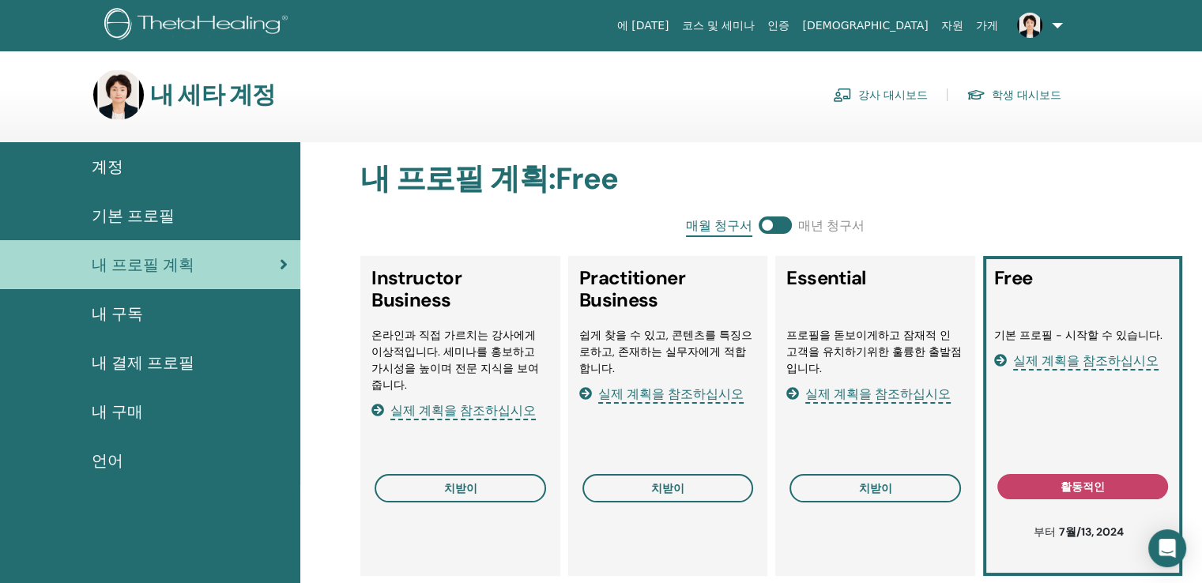
click at [898, 92] on link "강사 대시보드" at bounding box center [880, 94] width 95 height 25
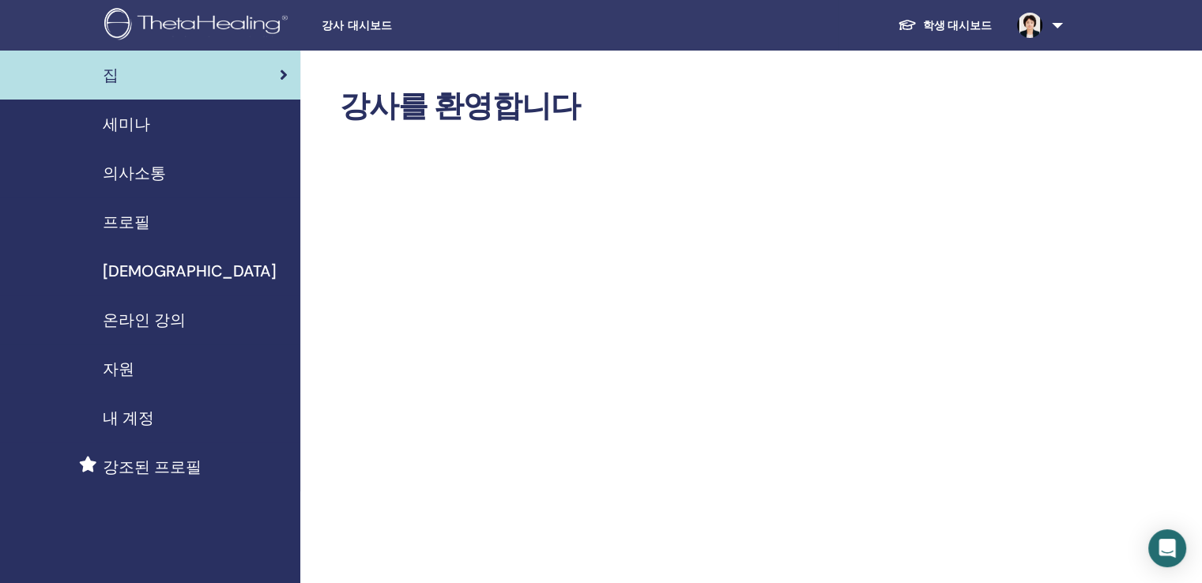
click at [120, 216] on span "프로필" at bounding box center [126, 222] width 47 height 24
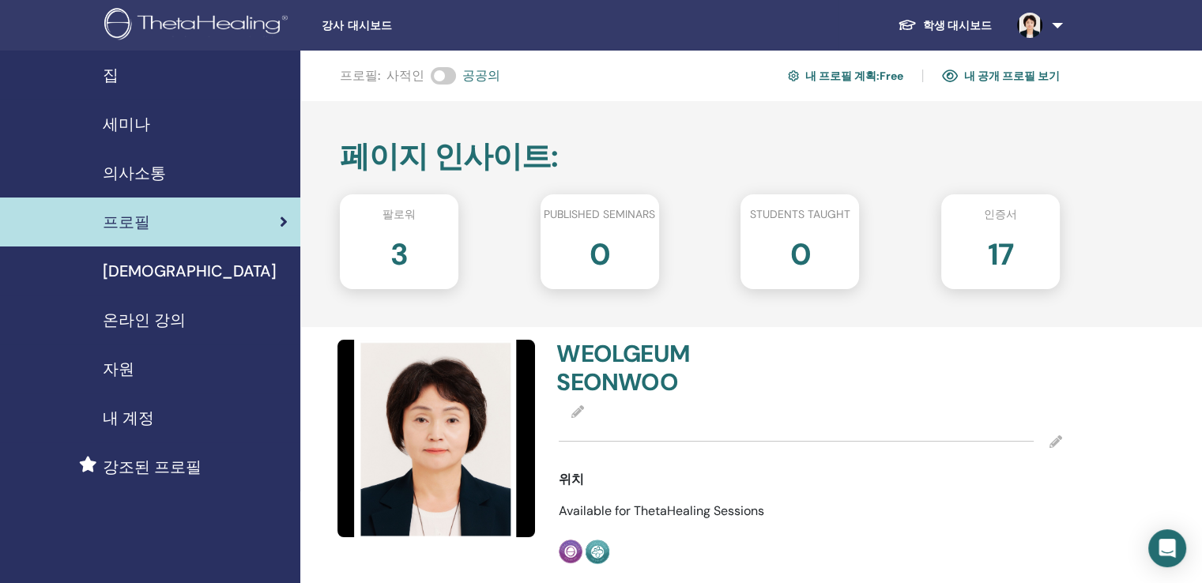
click at [107, 70] on span "집" at bounding box center [111, 75] width 16 height 24
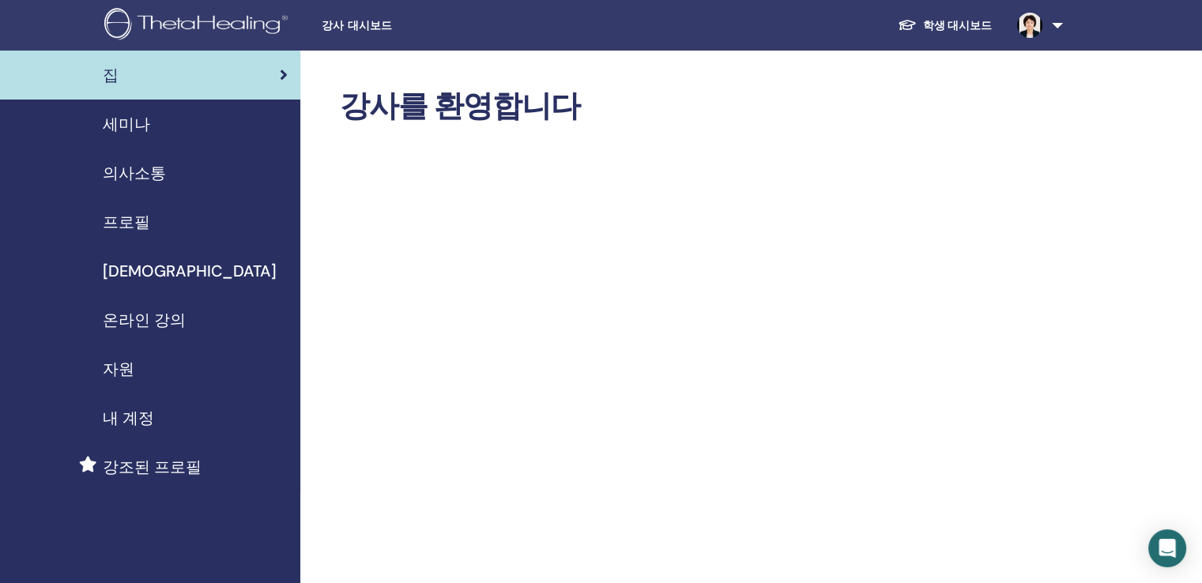
click at [145, 123] on span "세미나" at bounding box center [126, 124] width 47 height 24
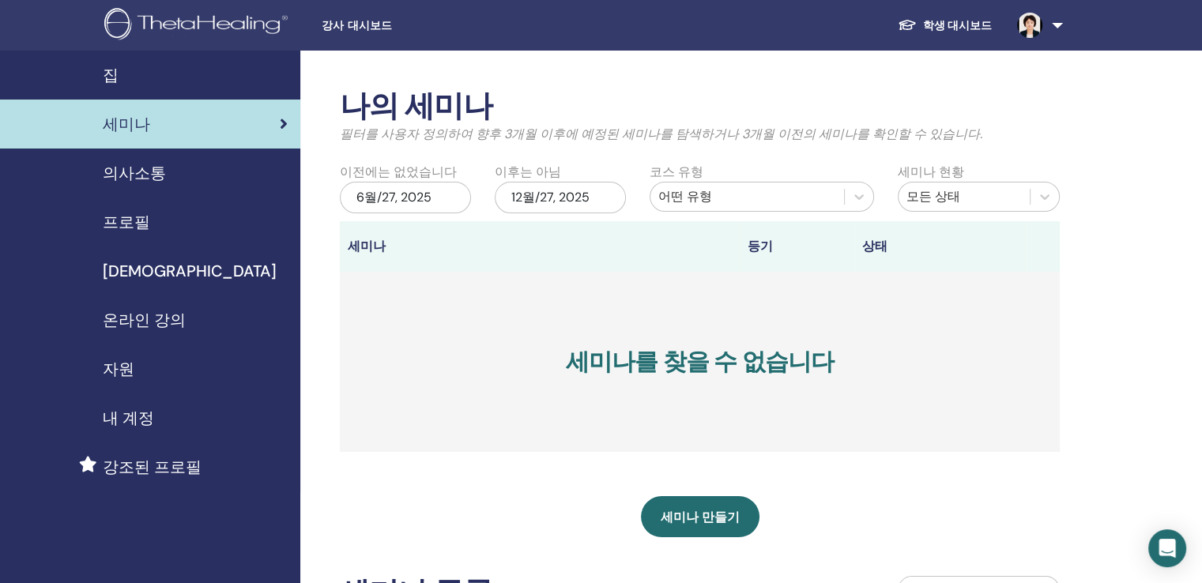
click at [136, 168] on span "의사소통" at bounding box center [134, 173] width 63 height 24
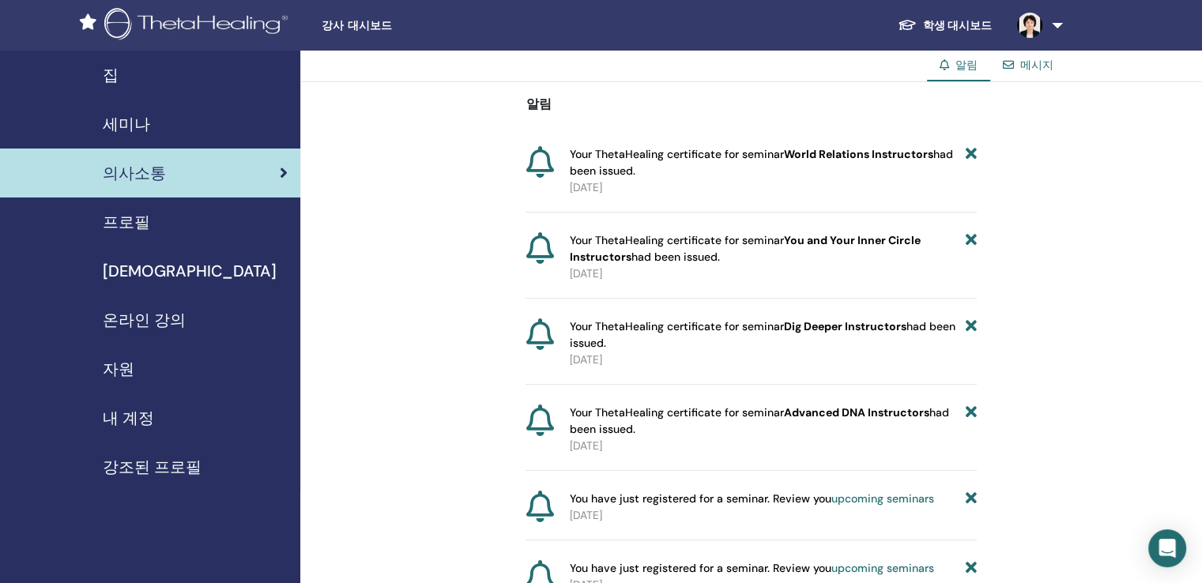
click at [119, 224] on span "프로필" at bounding box center [126, 222] width 47 height 24
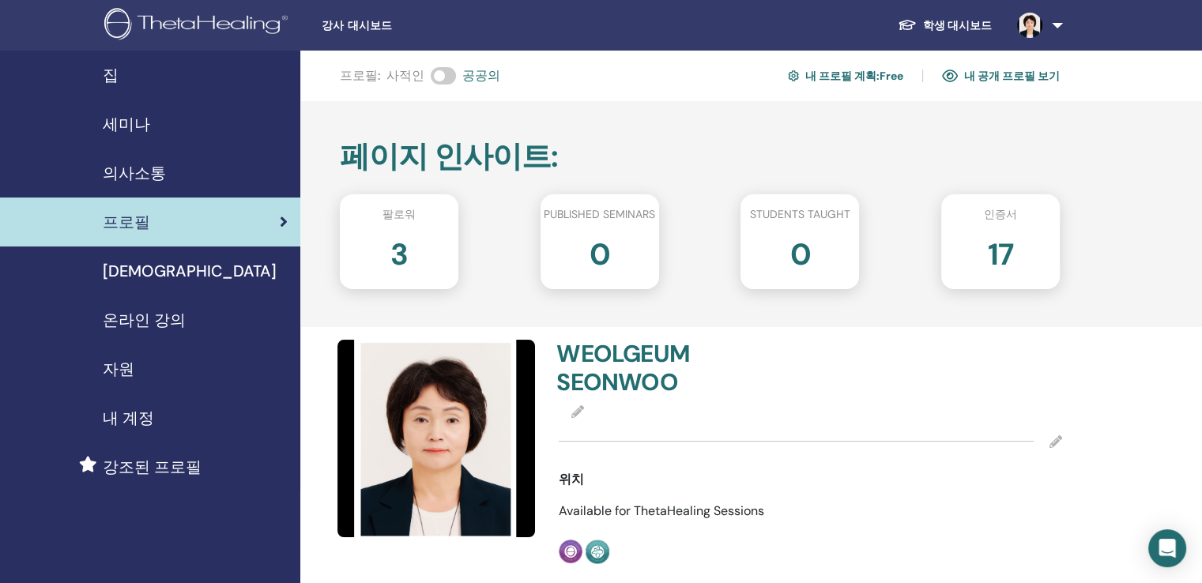
click at [121, 268] on span "[DEMOGRAPHIC_DATA]" at bounding box center [190, 271] width 174 height 24
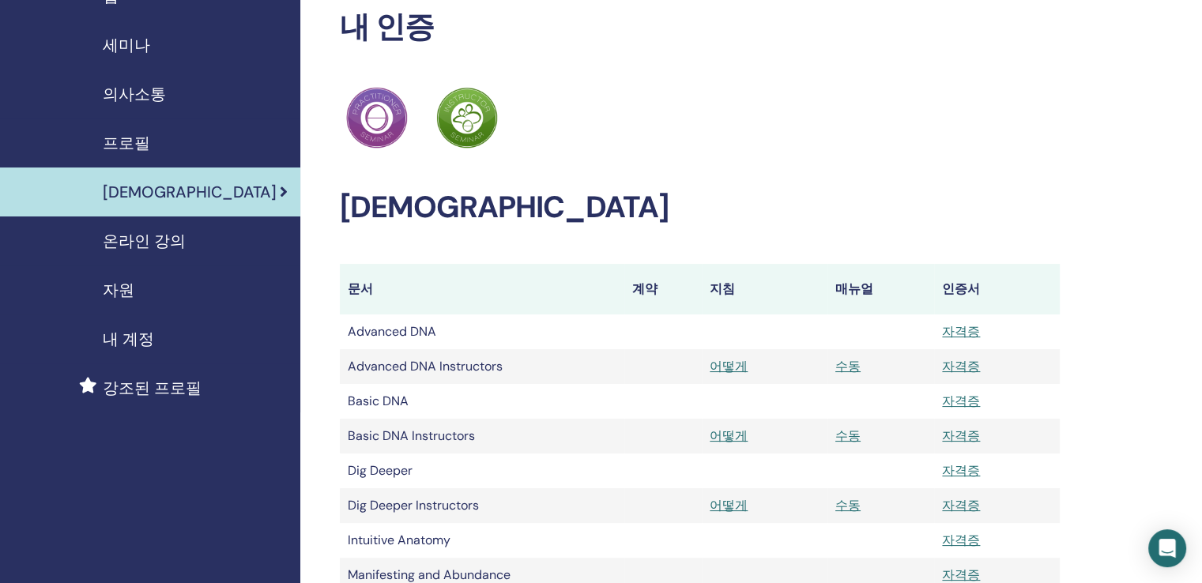
scroll to position [158, 0]
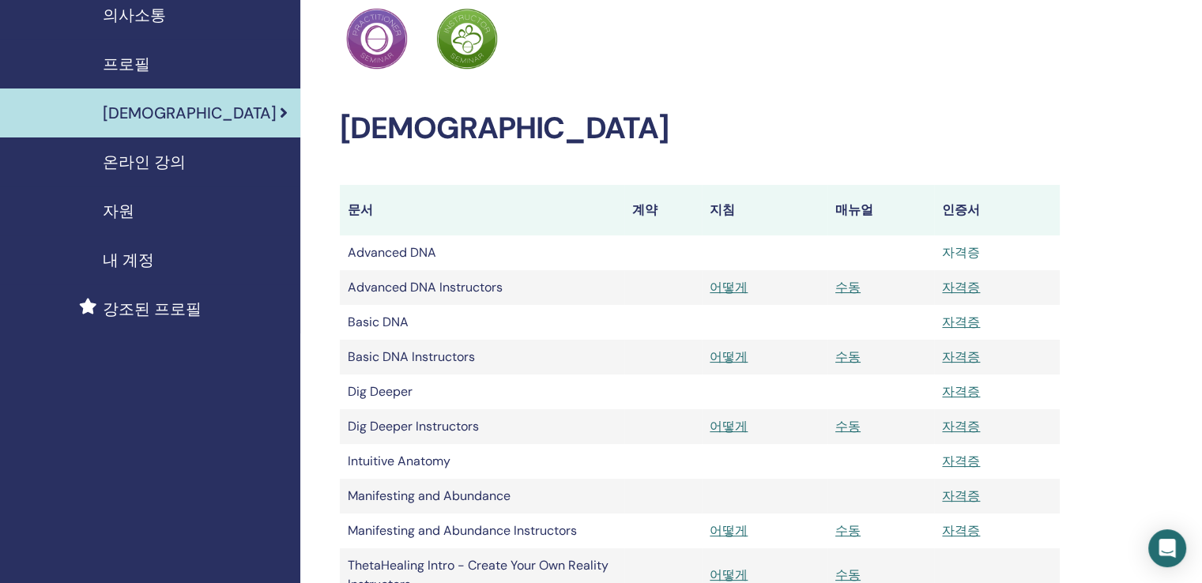
click at [962, 247] on link "자격증" at bounding box center [961, 252] width 38 height 17
click at [143, 156] on span "온라인 강의" at bounding box center [144, 162] width 83 height 24
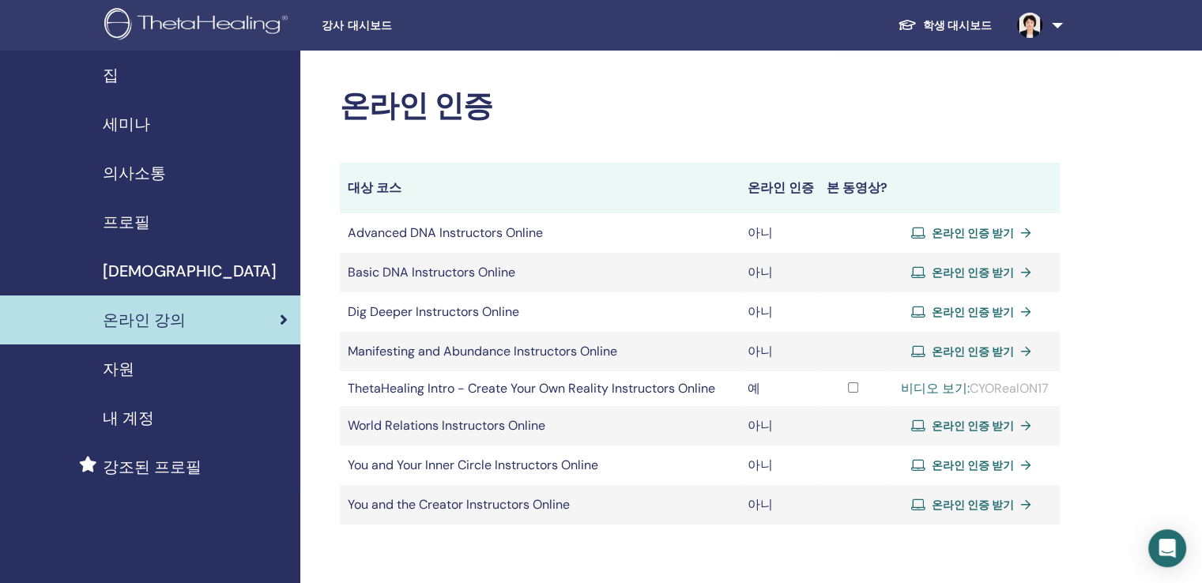
click at [119, 364] on span "자원" at bounding box center [119, 369] width 32 height 24
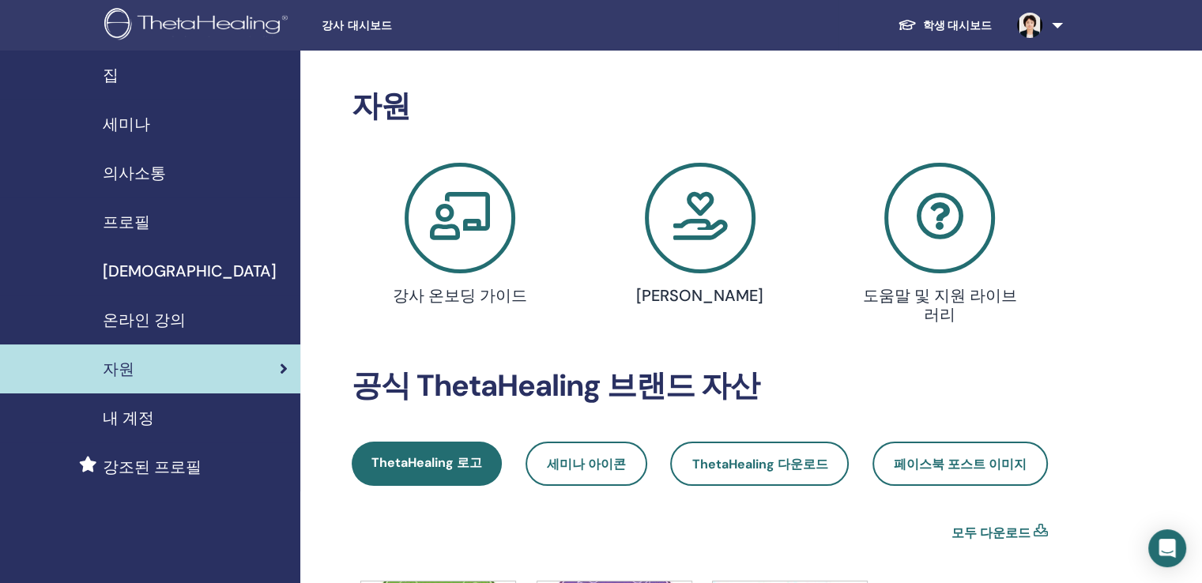
click at [142, 416] on span "내 계정" at bounding box center [128, 418] width 51 height 24
click at [161, 466] on span "강조된 프로필" at bounding box center [152, 467] width 99 height 24
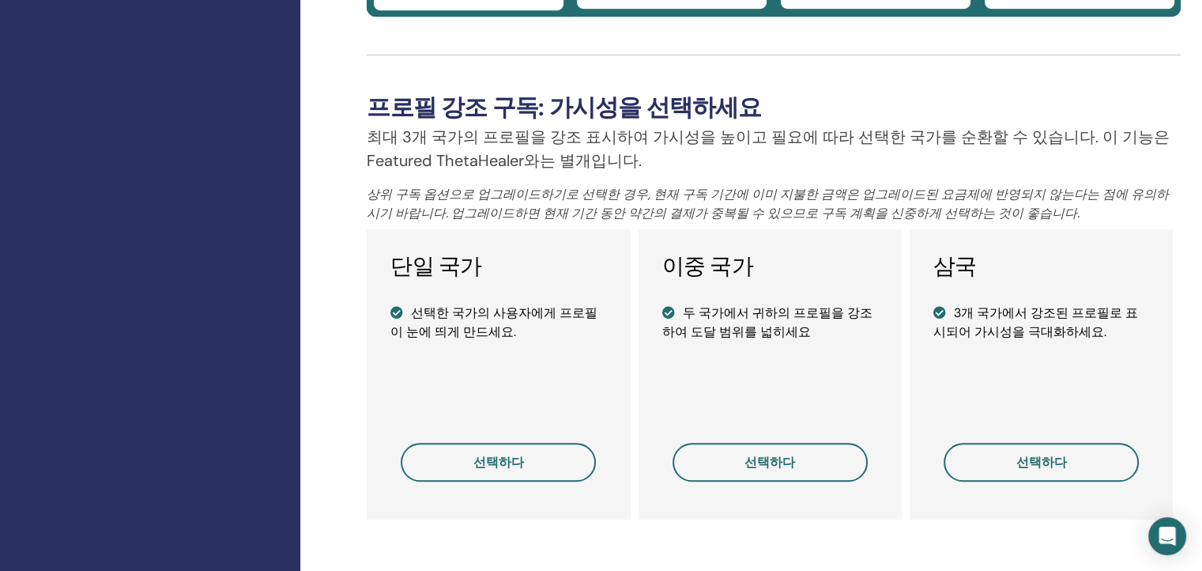
scroll to position [1027, 0]
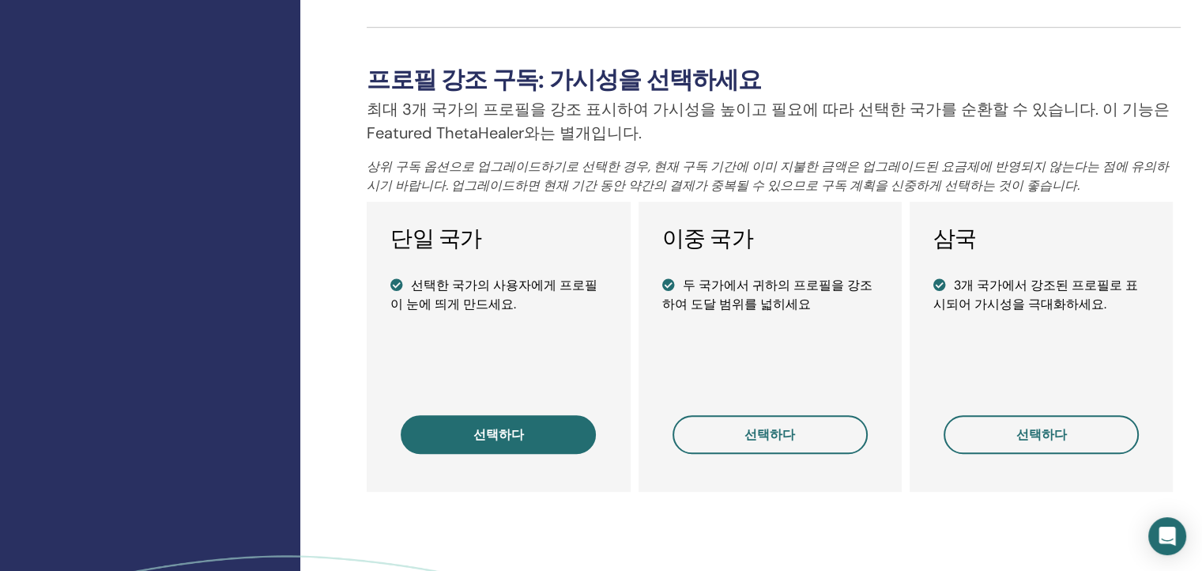
click at [487, 437] on span "선택하다" at bounding box center [498, 434] width 51 height 17
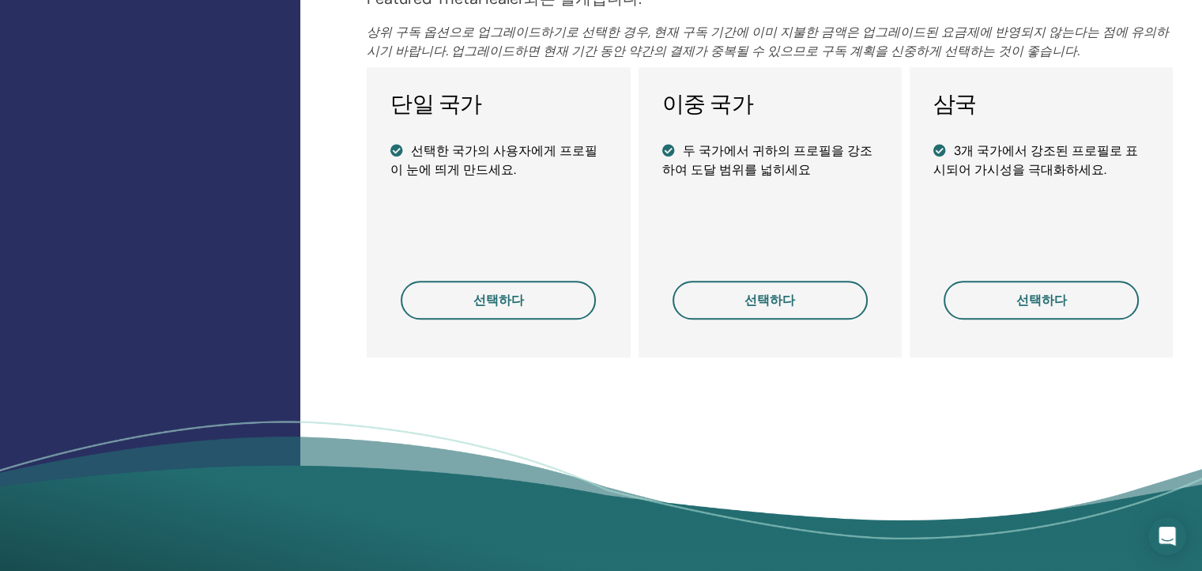
scroll to position [1171, 0]
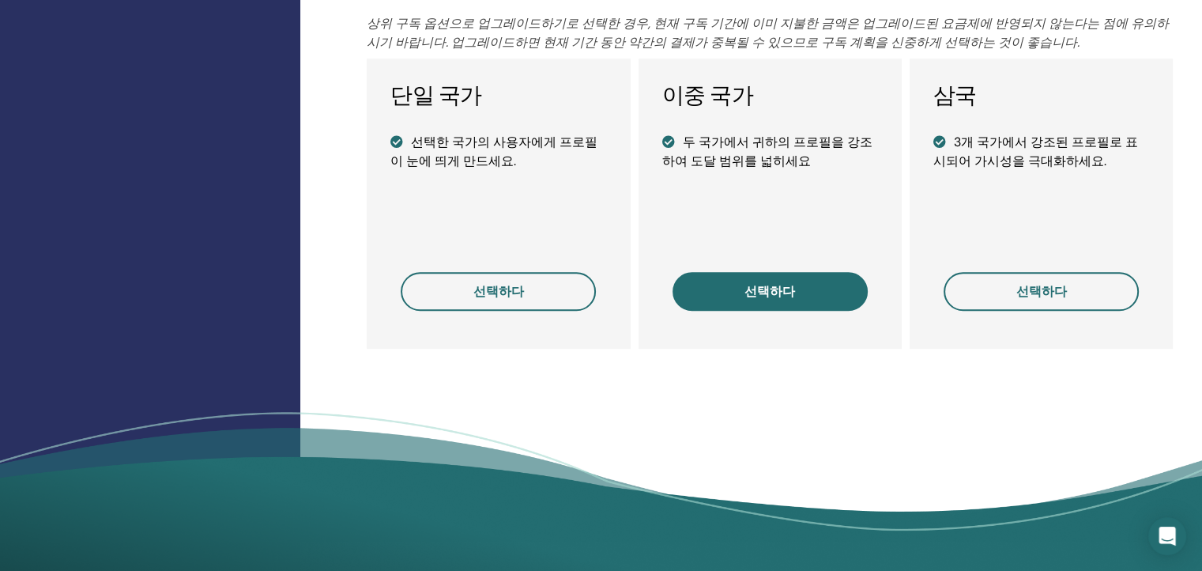
click at [769, 291] on span "선택하다" at bounding box center [770, 291] width 51 height 17
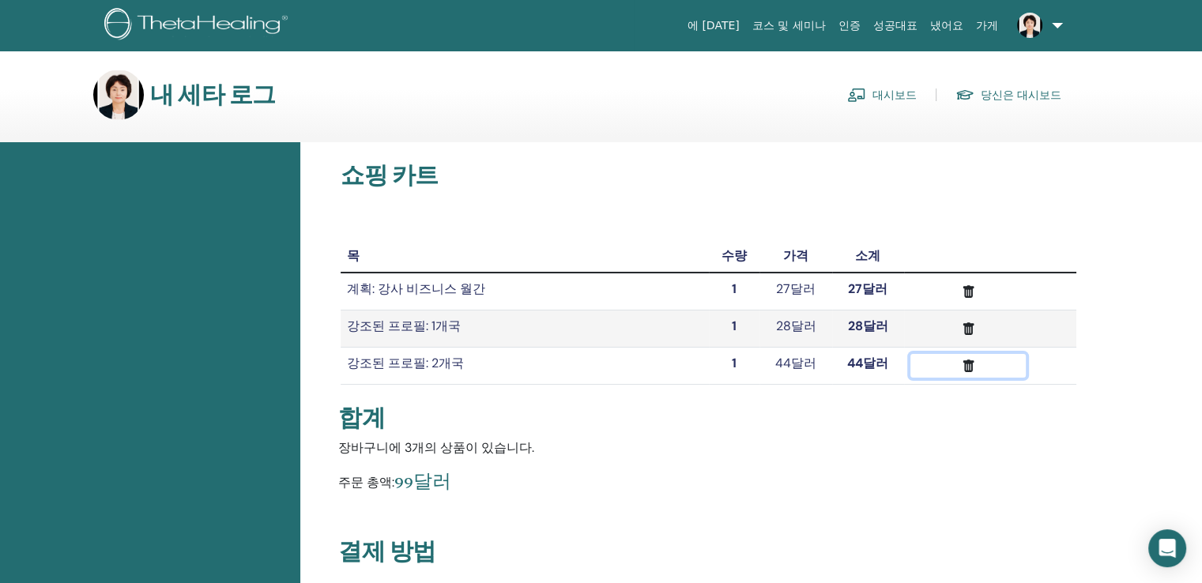
click at [964, 364] on icon "submit" at bounding box center [968, 366] width 17 height 17
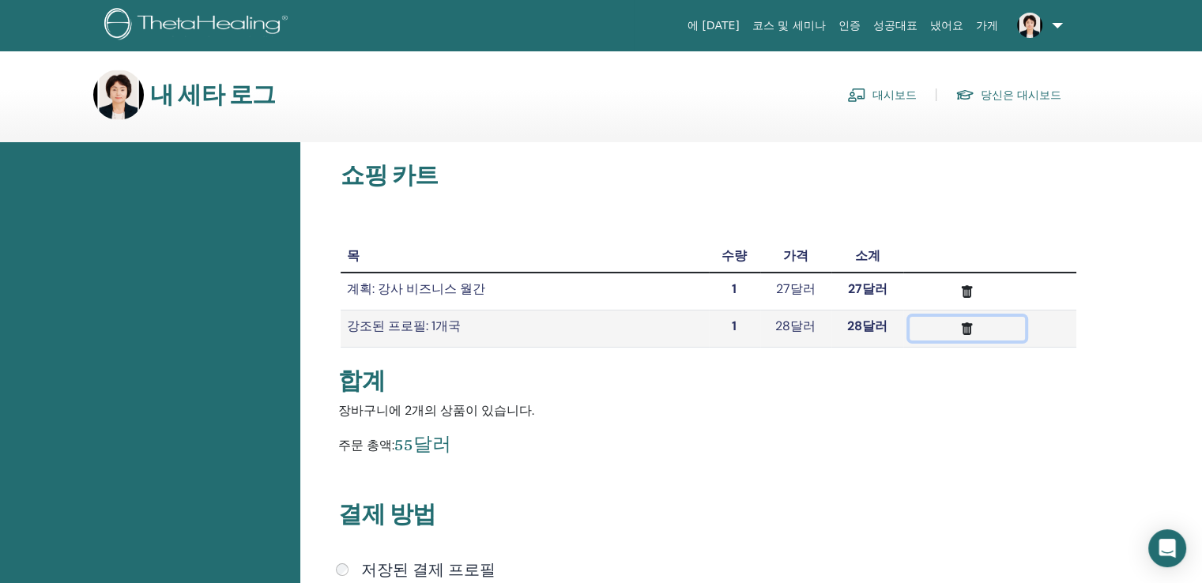
click at [966, 330] on icon "submit" at bounding box center [967, 328] width 11 height 13
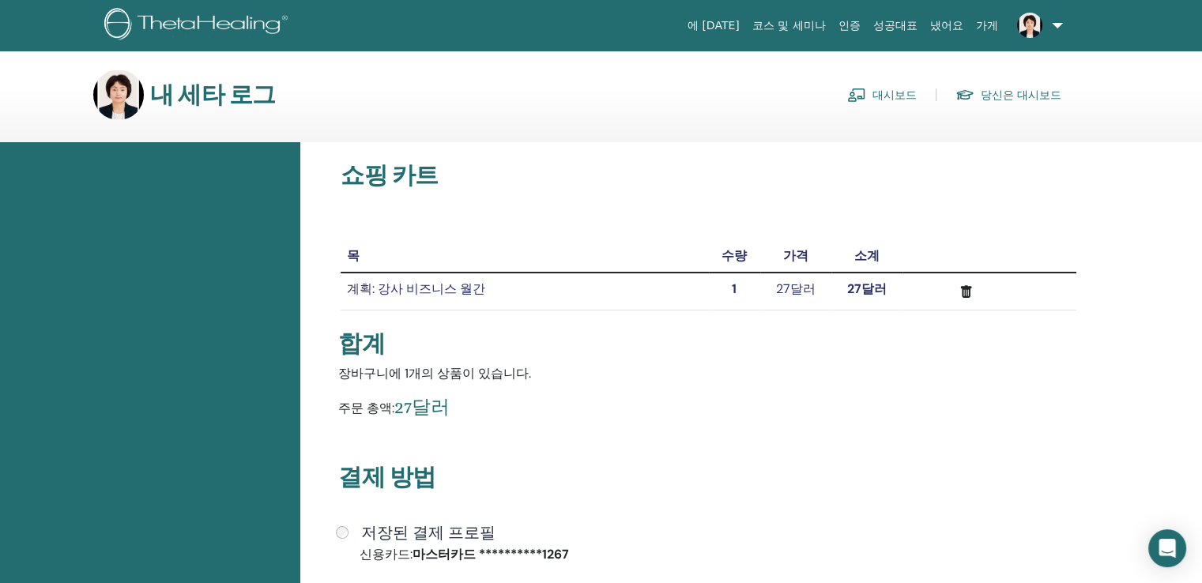
click at [621, 307] on td "계획: 강사 비즈니스 월간" at bounding box center [525, 291] width 368 height 37
